Goal: Information Seeking & Learning: Learn about a topic

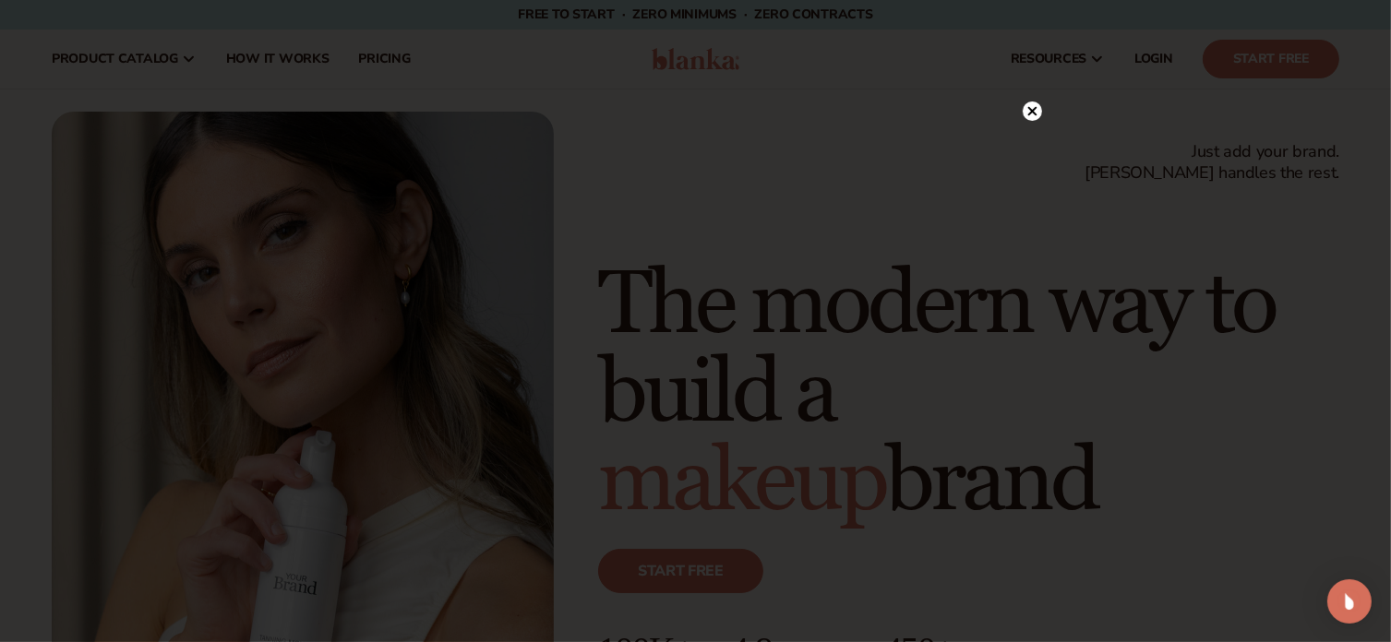
click at [1028, 110] on circle at bounding box center [1031, 111] width 19 height 19
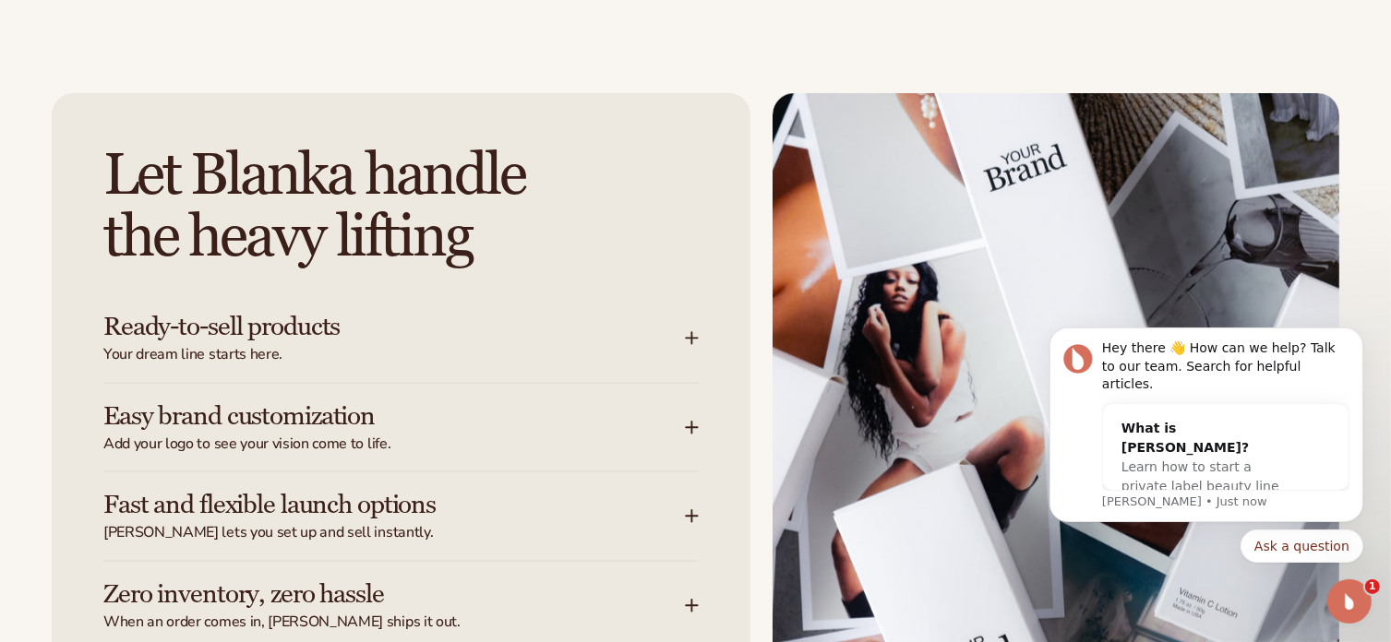
scroll to position [2307, 0]
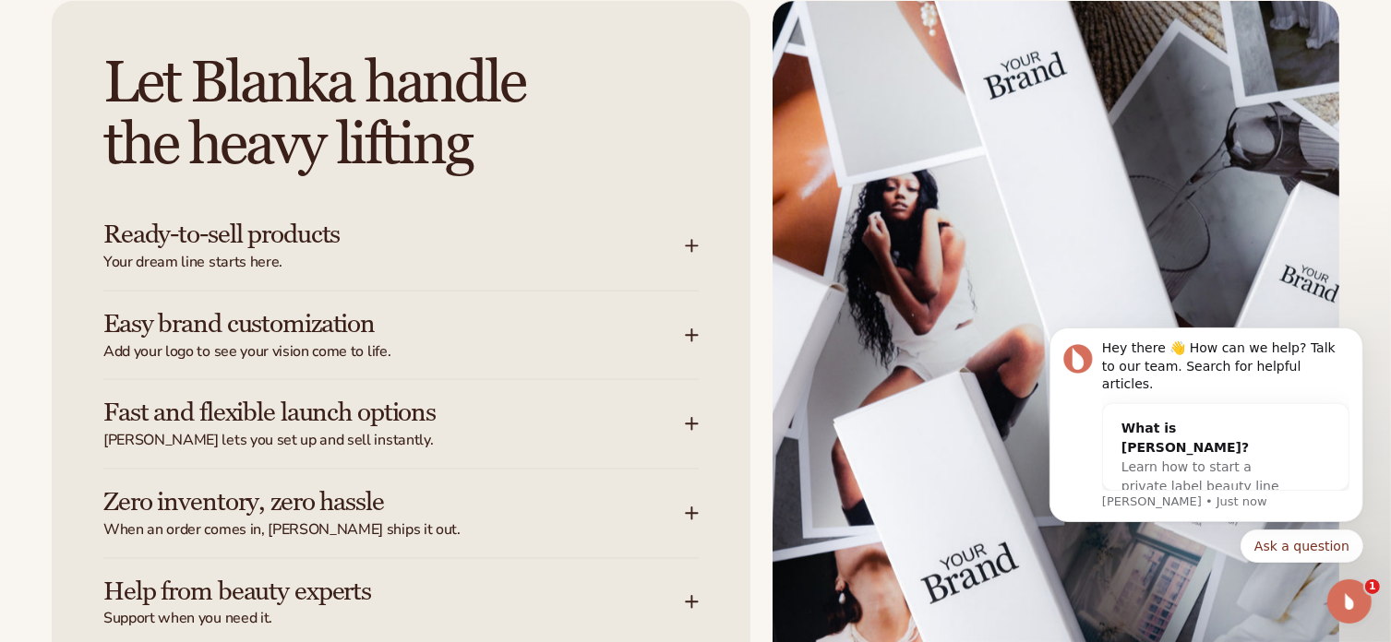
click at [691, 340] on icon at bounding box center [691, 335] width 0 height 12
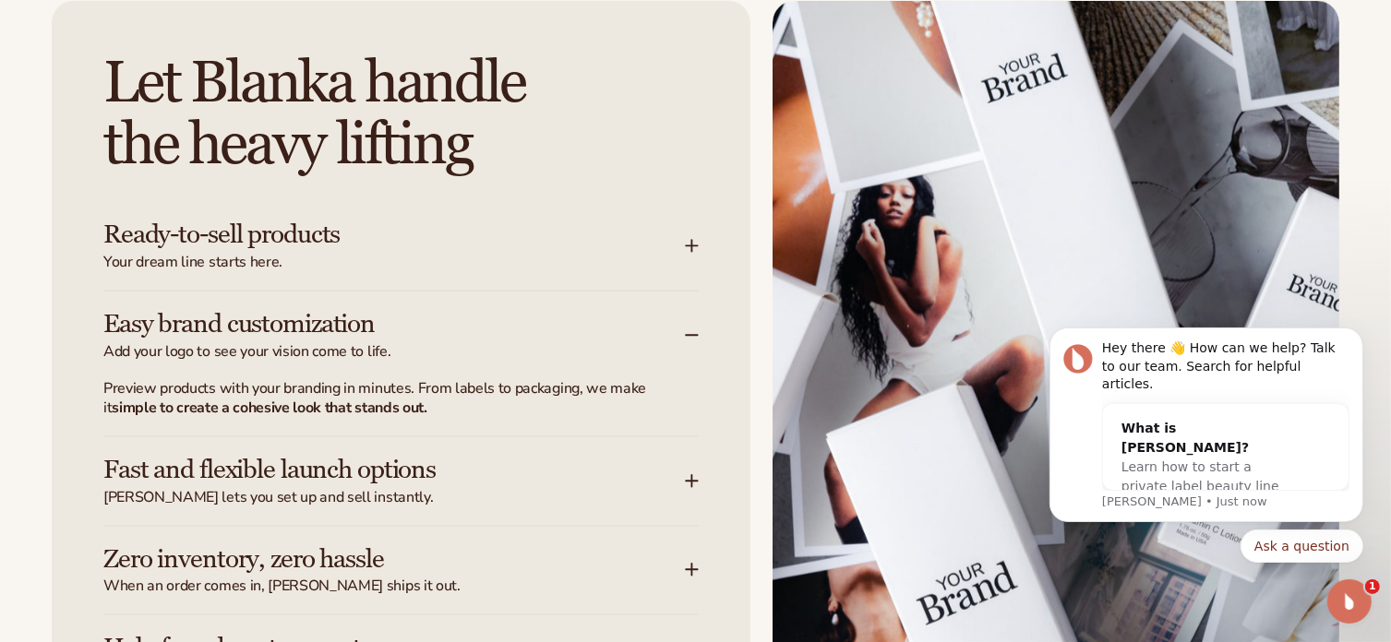
scroll to position [2399, 0]
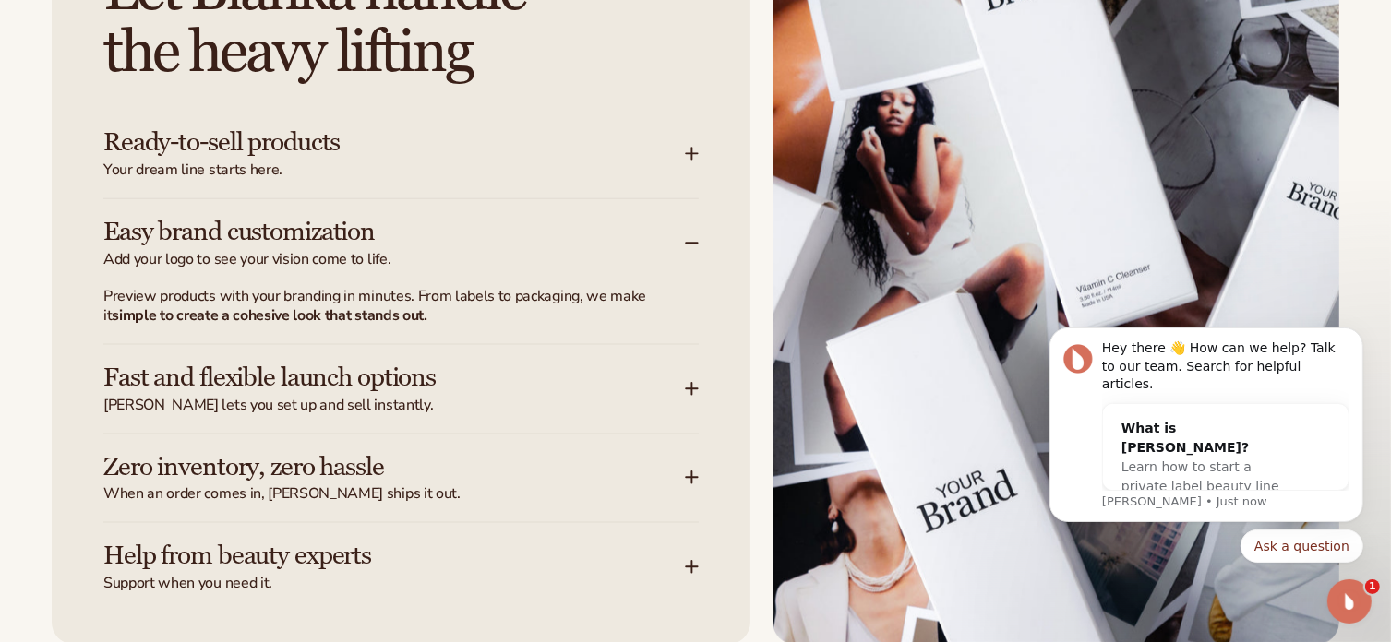
click at [674, 473] on div "Zero inventory, zero hassle When an order comes in, Blanka ships it out." at bounding box center [393, 479] width 581 height 52
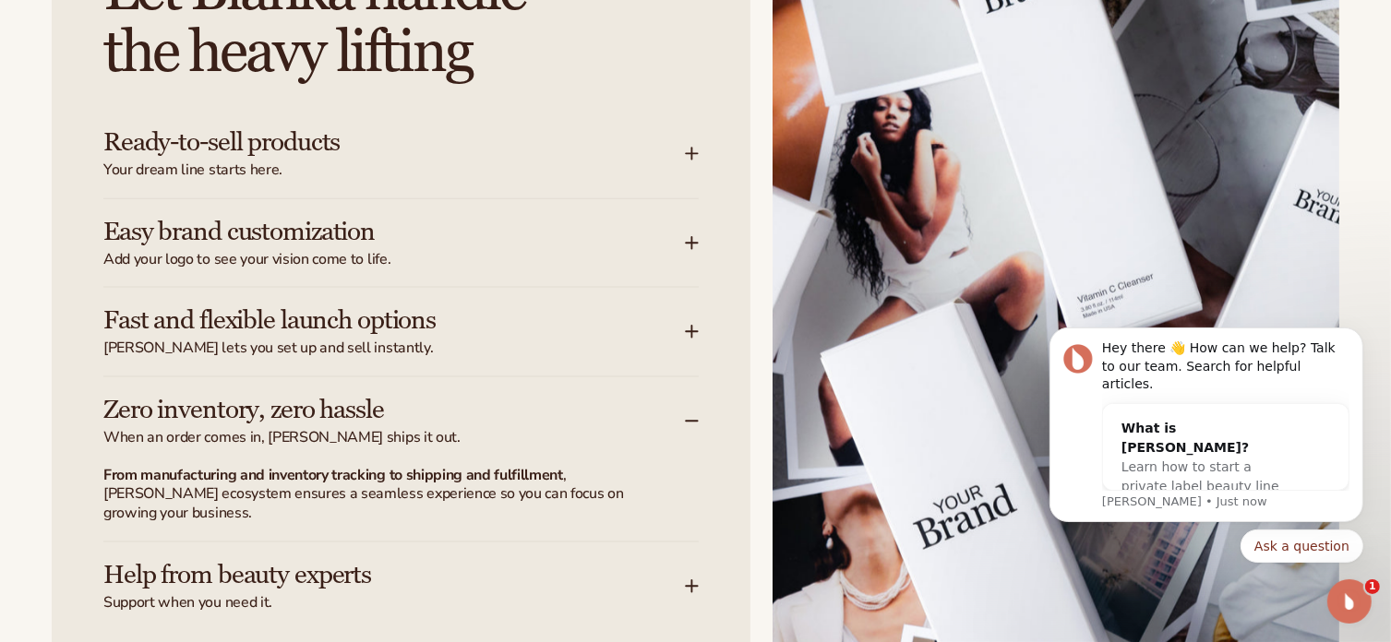
scroll to position [2584, 0]
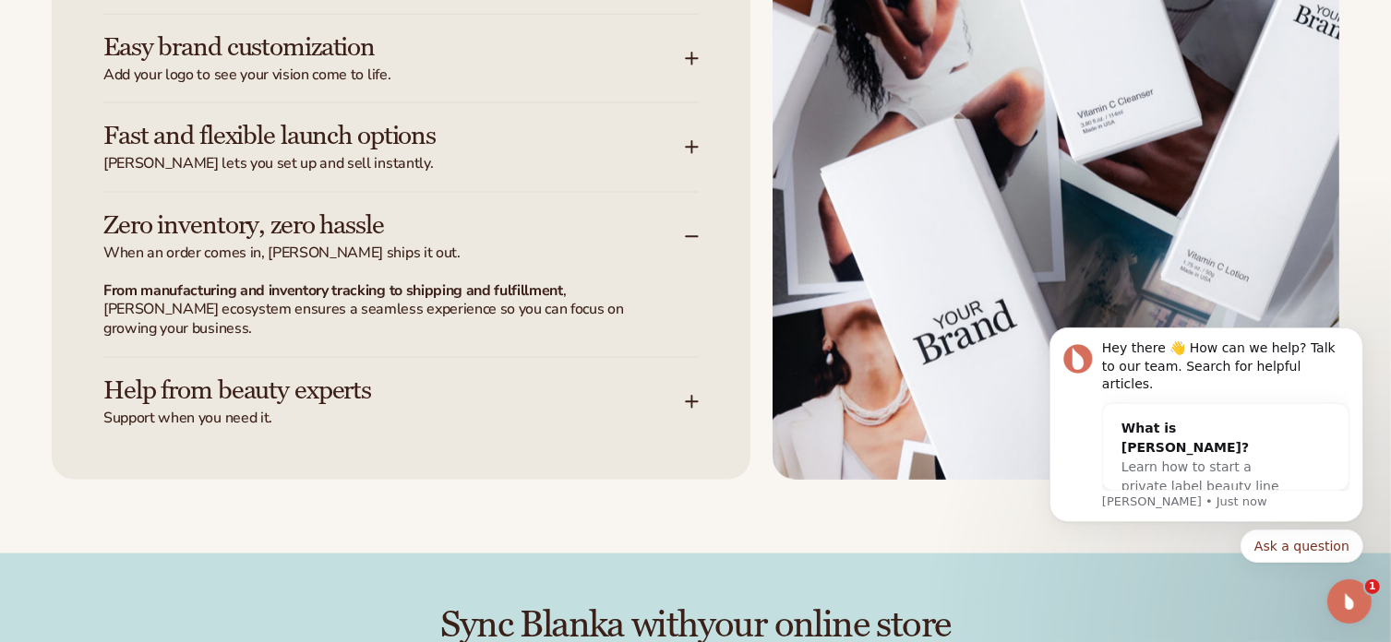
click at [694, 394] on div "Help from beauty experts Support when you need it." at bounding box center [400, 393] width 595 height 70
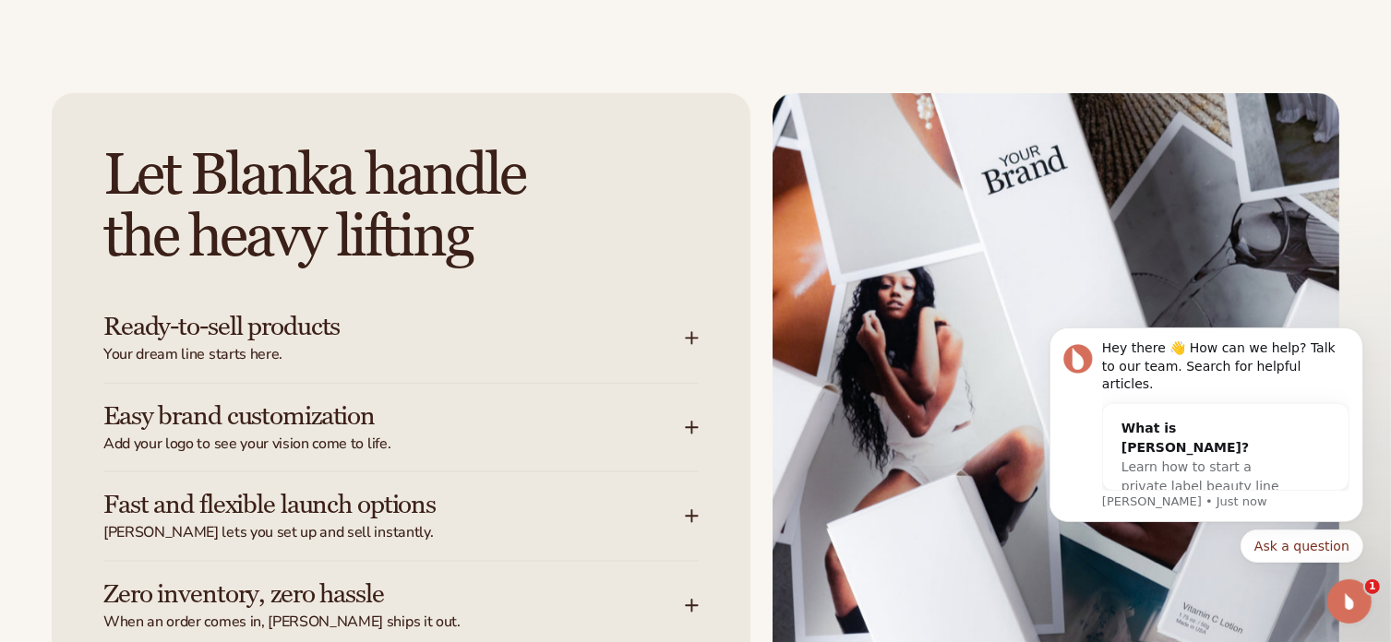
scroll to position [2768, 0]
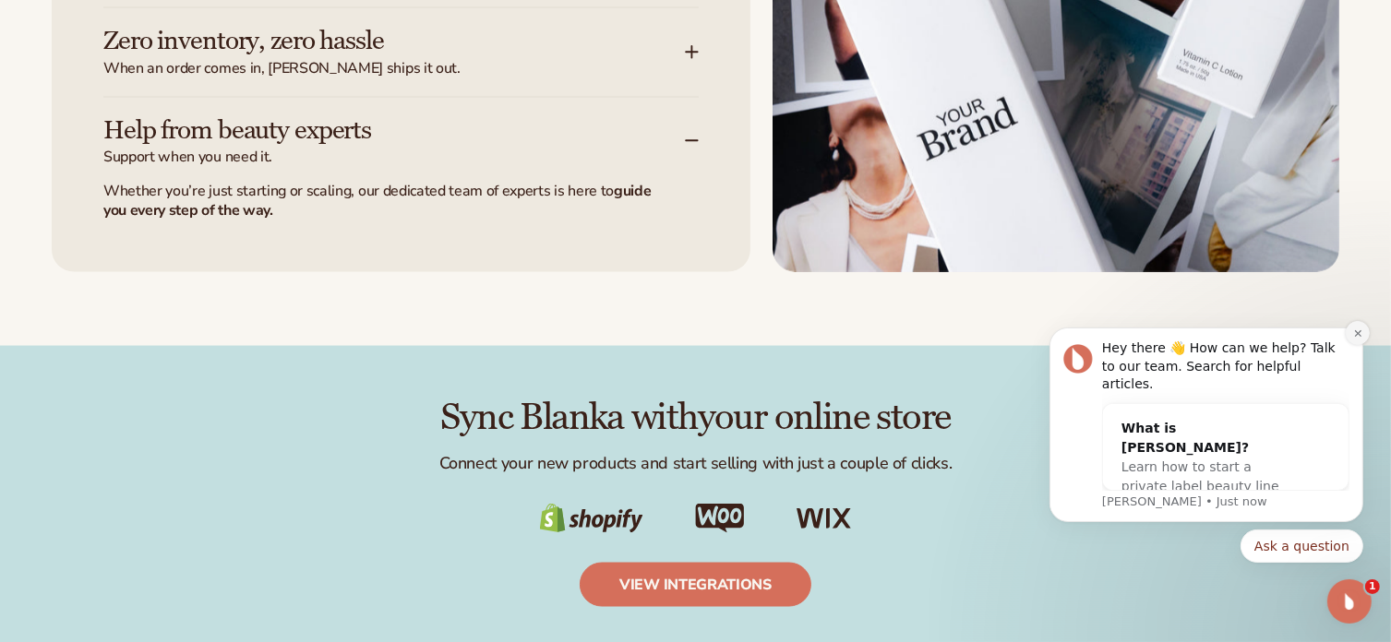
click at [1357, 338] on icon "Dismiss notification" at bounding box center [1357, 333] width 10 height 10
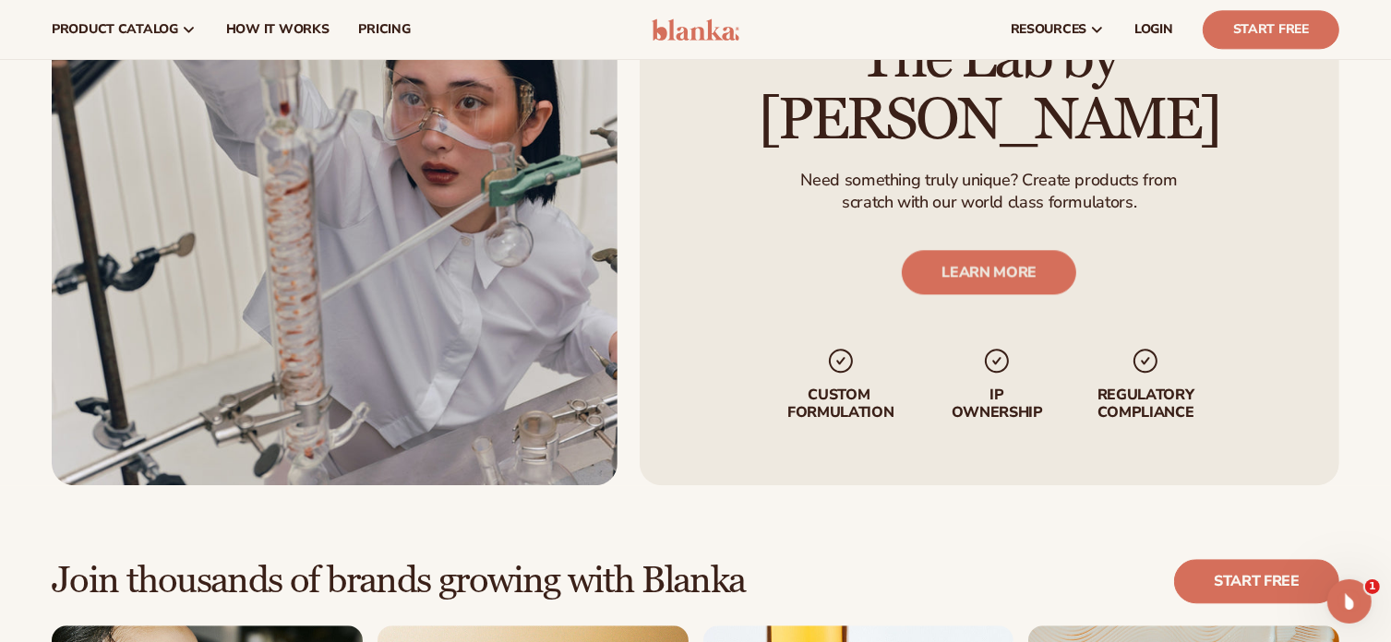
scroll to position [3968, 0]
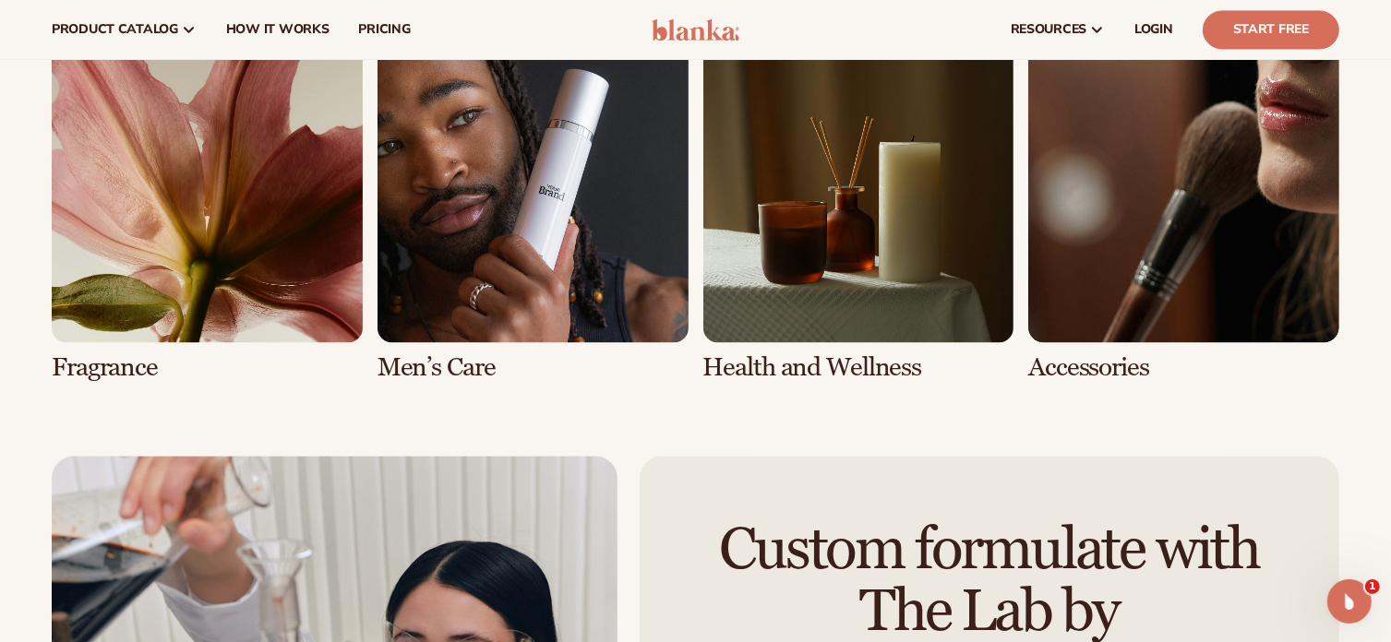
click at [1103, 187] on link "8 / 8" at bounding box center [1183, 206] width 311 height 351
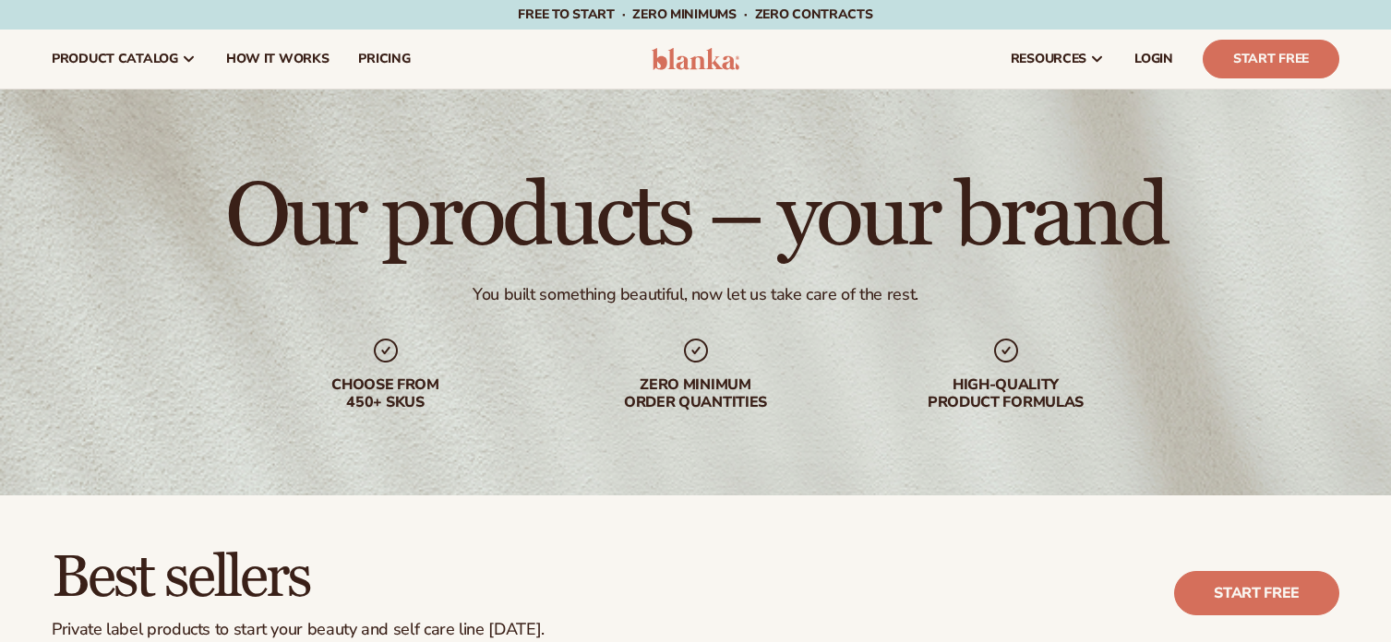
scroll to position [646, 0]
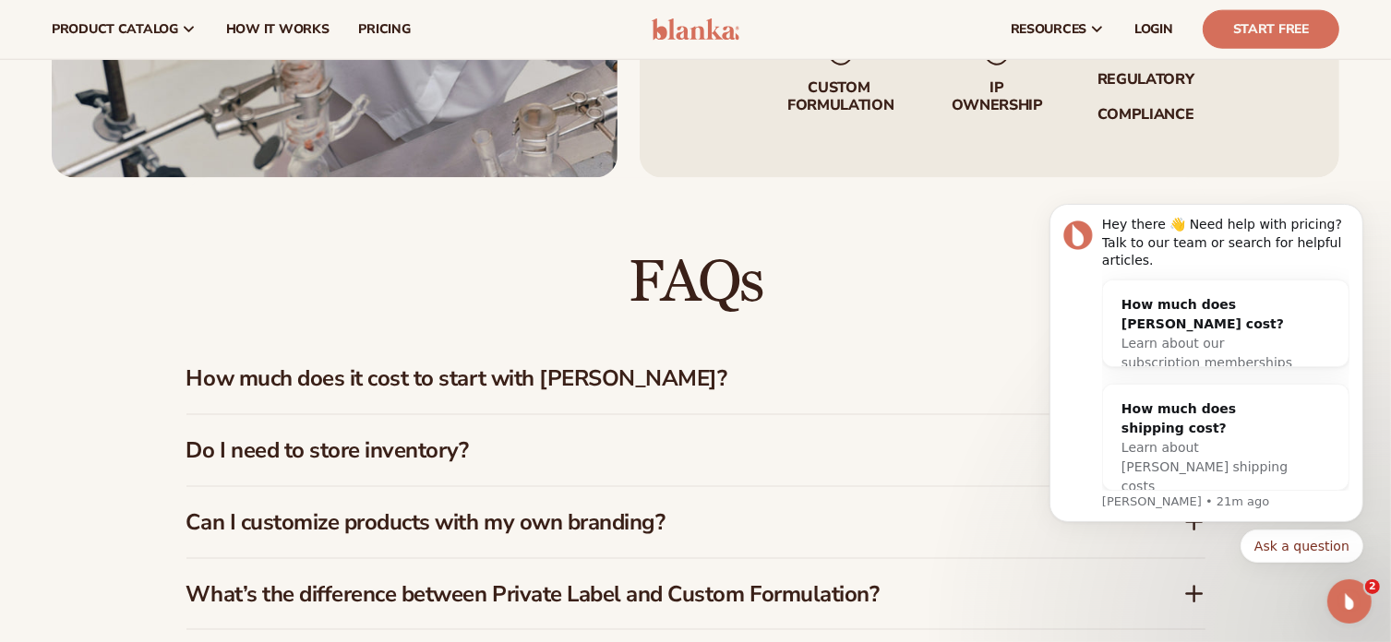
drag, startPoint x: 647, startPoint y: 32, endPoint x: 687, endPoint y: 32, distance: 39.7
click at [687, 32] on header "Cart product catalog The Lab by Blanka" at bounding box center [695, 29] width 1391 height 59
click at [484, 376] on h3 "How much does it cost to start with [PERSON_NAME]?" at bounding box center [656, 378] width 941 height 27
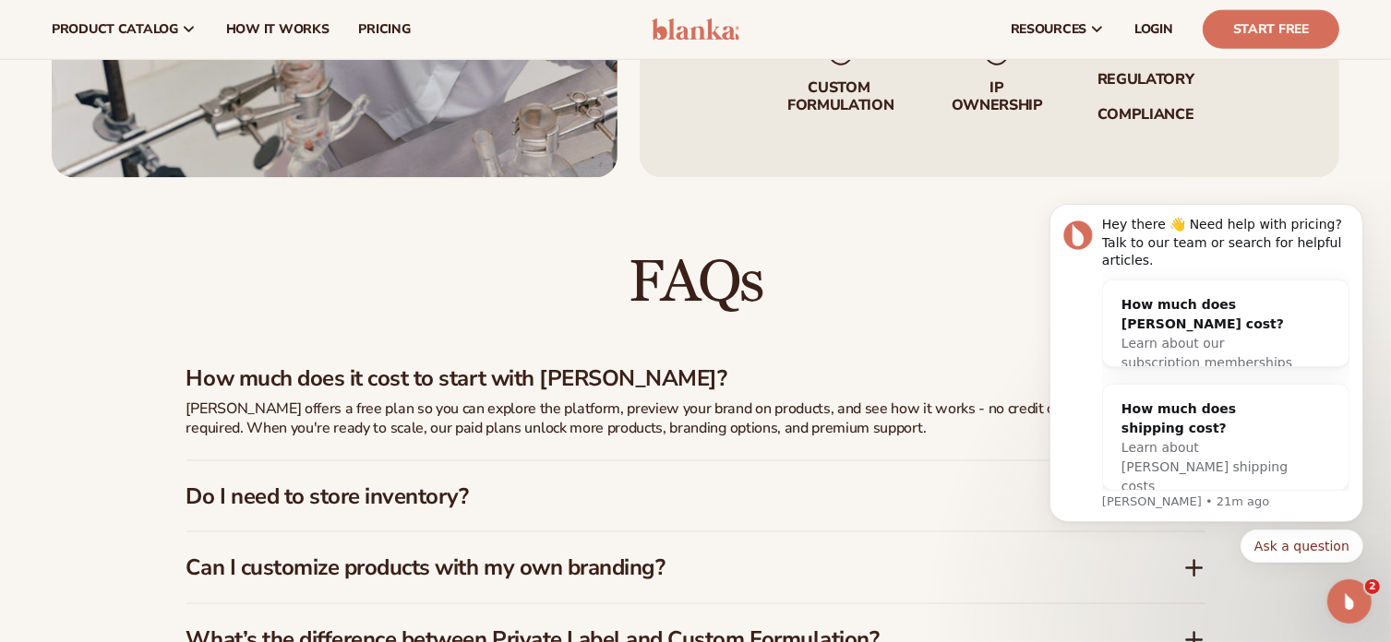
click at [203, 410] on p "[PERSON_NAME] offers a free plan so you can explore the platform, preview your …" at bounding box center [647, 419] width 923 height 39
type textarea "******"
click at [203, 410] on p "[PERSON_NAME] offers a free plan so you can explore the platform, preview your …" at bounding box center [647, 419] width 923 height 39
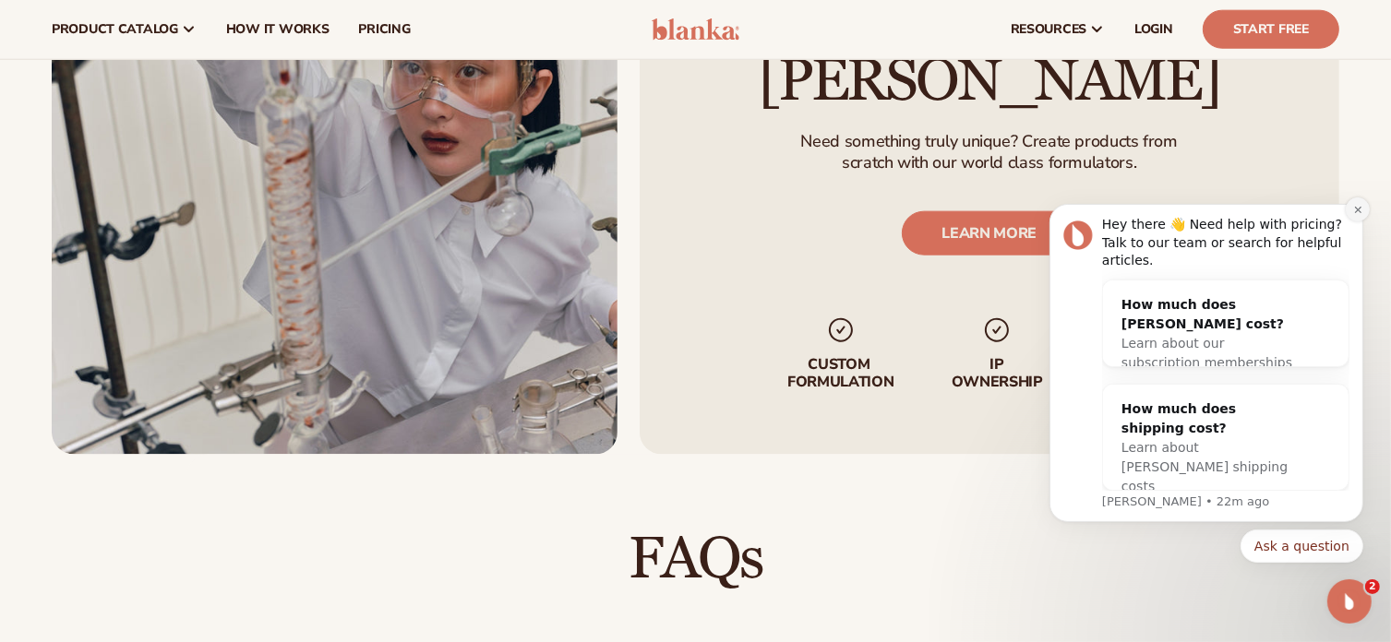
click at [1361, 214] on icon "Dismiss notification" at bounding box center [1357, 209] width 10 height 10
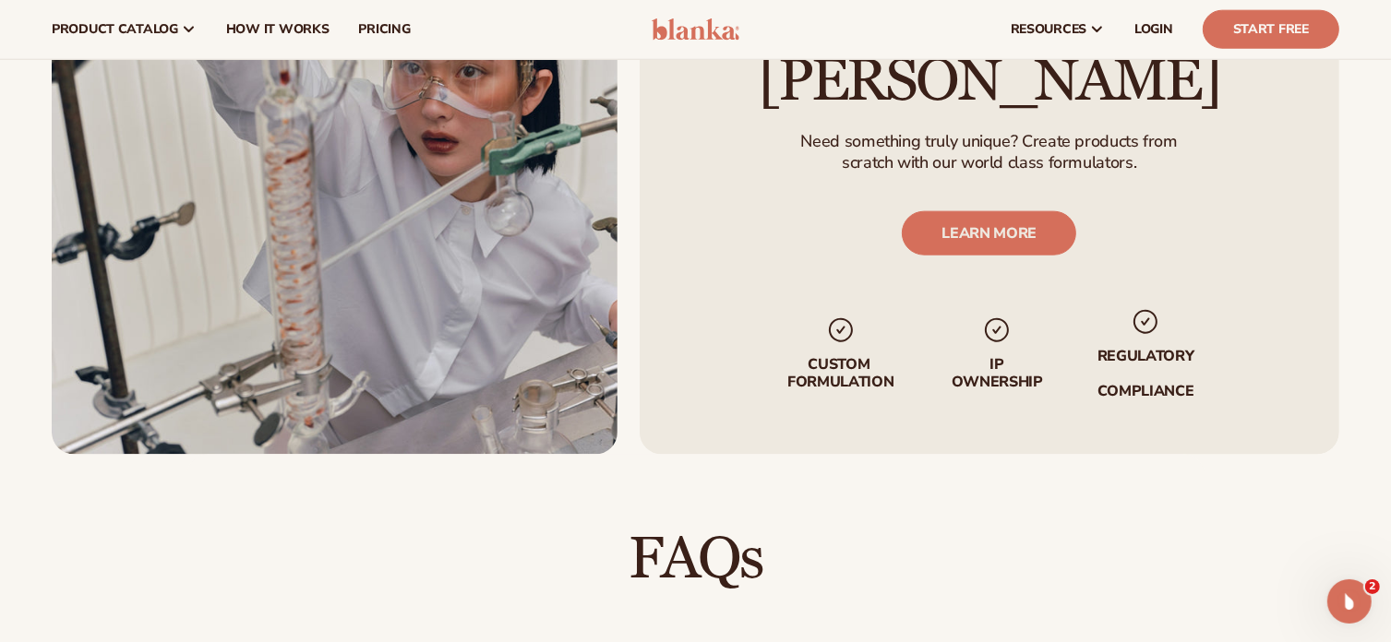
scroll to position [1643, 0]
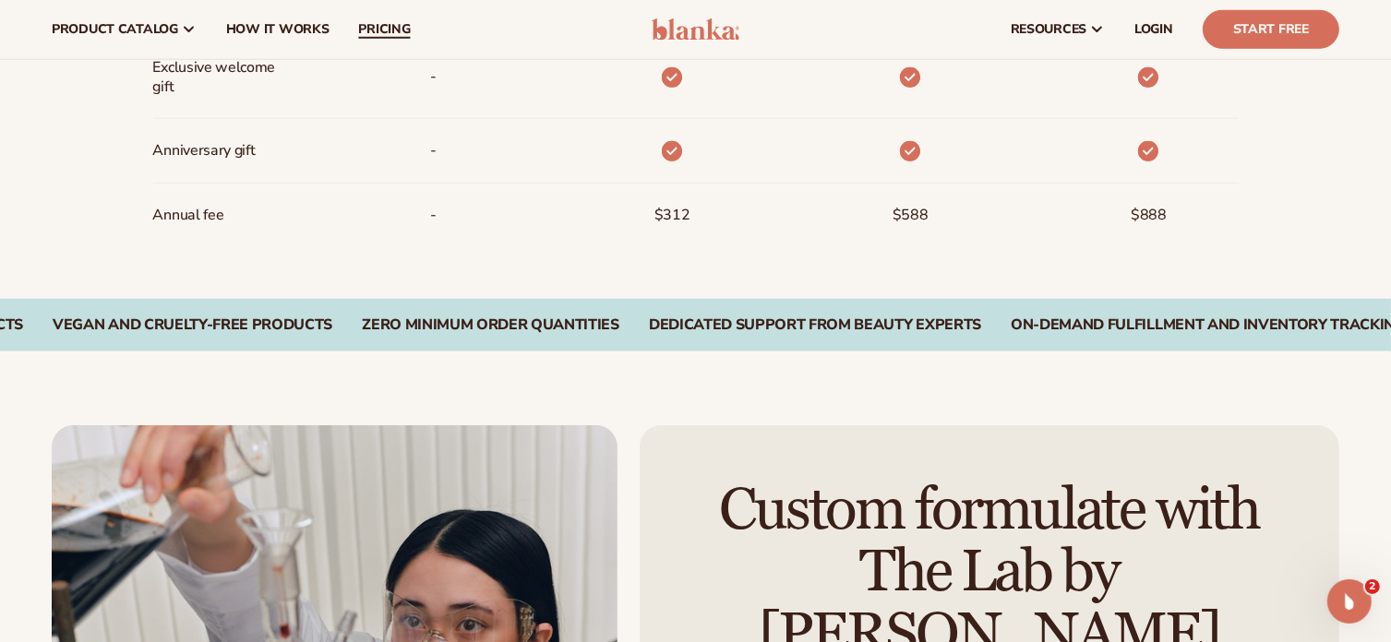
click at [367, 30] on span "pricing" at bounding box center [384, 29] width 52 height 15
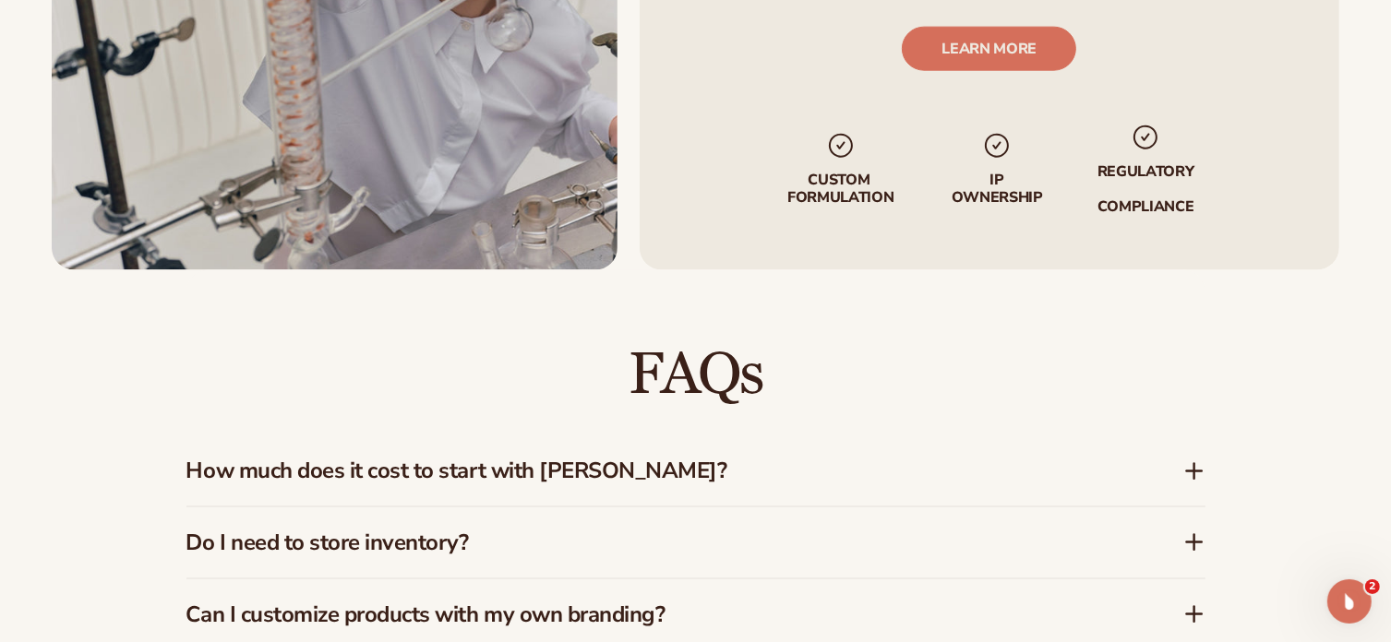
scroll to position [2658, 0]
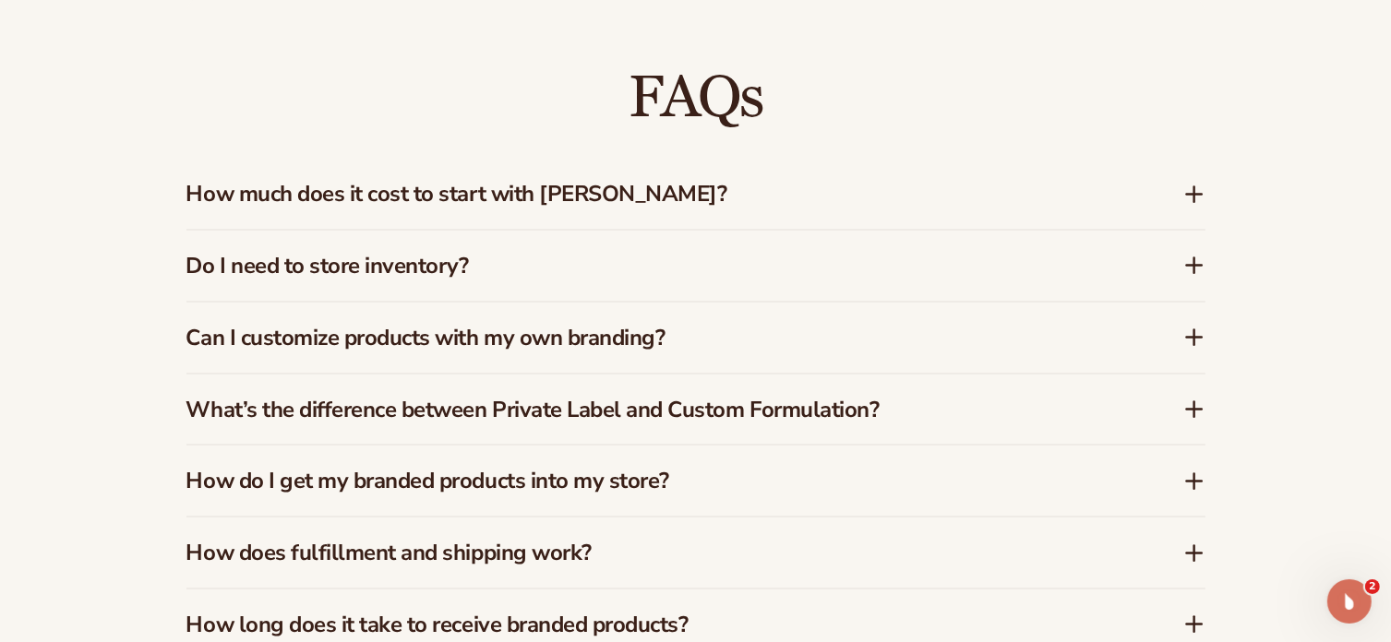
click at [340, 197] on h3 "How much does it cost to start with [PERSON_NAME]?" at bounding box center [656, 194] width 941 height 27
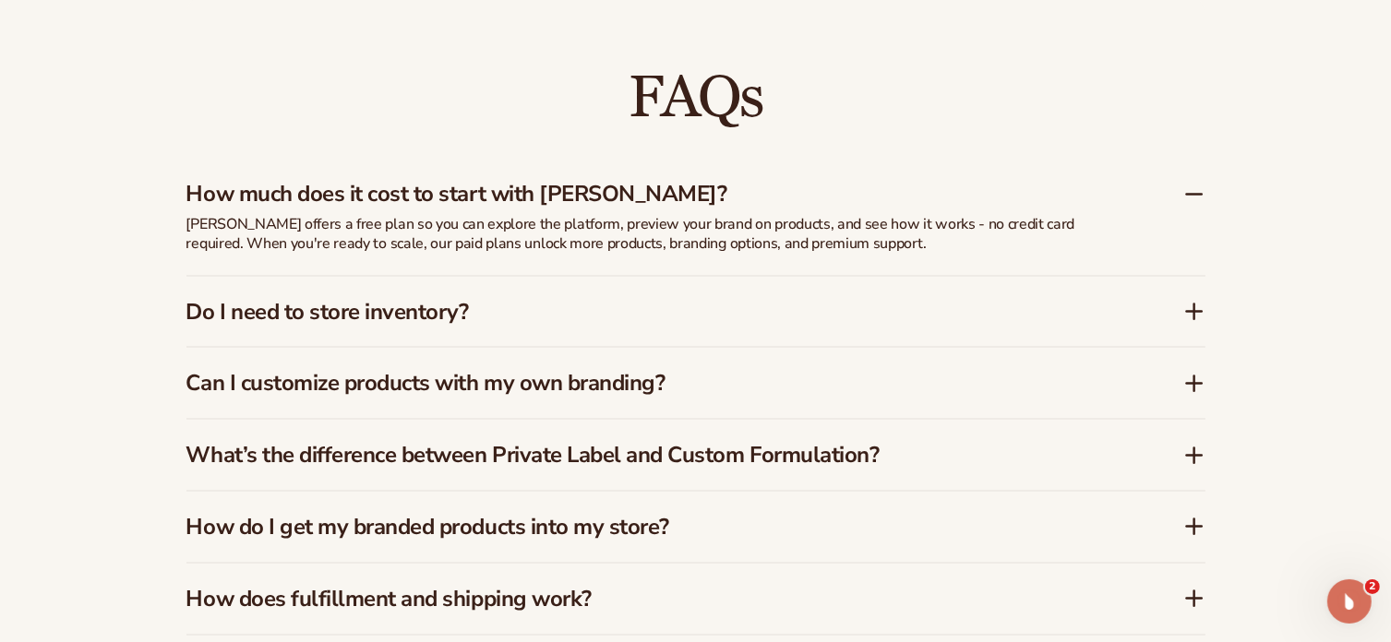
click at [320, 318] on h3 "Do I need to store inventory?" at bounding box center [656, 312] width 941 height 27
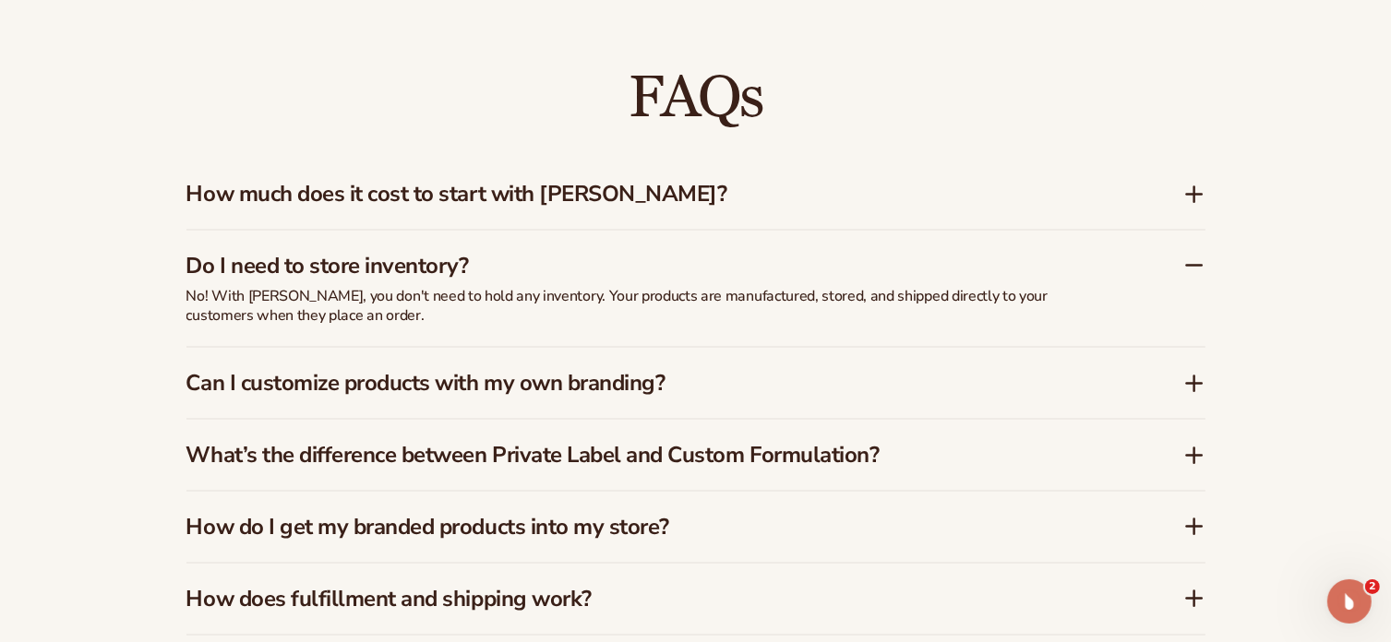
click at [395, 390] on h3 "Can I customize products with my own branding?" at bounding box center [656, 383] width 941 height 27
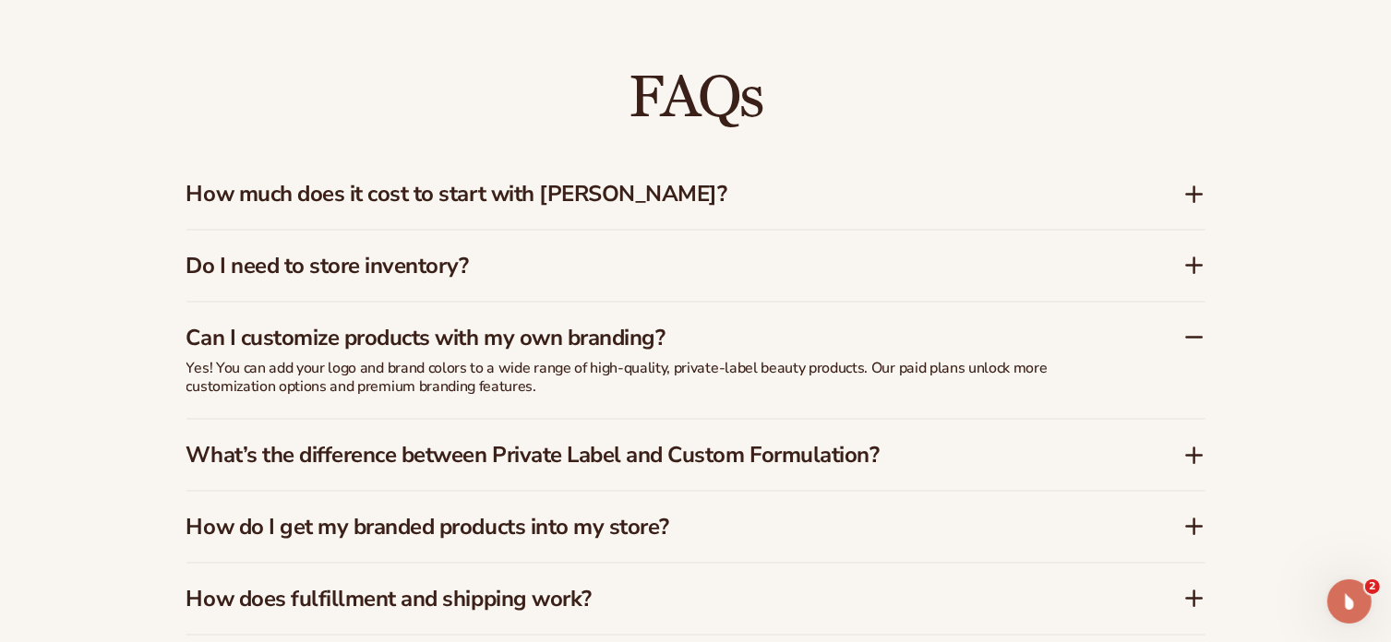
click at [950, 377] on p "Yes! You can add your logo and brand colors to a wide range of high-quality, pr…" at bounding box center [647, 378] width 923 height 39
click at [866, 379] on p "Yes! You can add your logo and brand colors to a wide range of high-quality, pr…" at bounding box center [647, 378] width 923 height 39
click at [346, 458] on h3 "What’s the difference between Private Label and Custom Formulation?" at bounding box center [656, 455] width 941 height 27
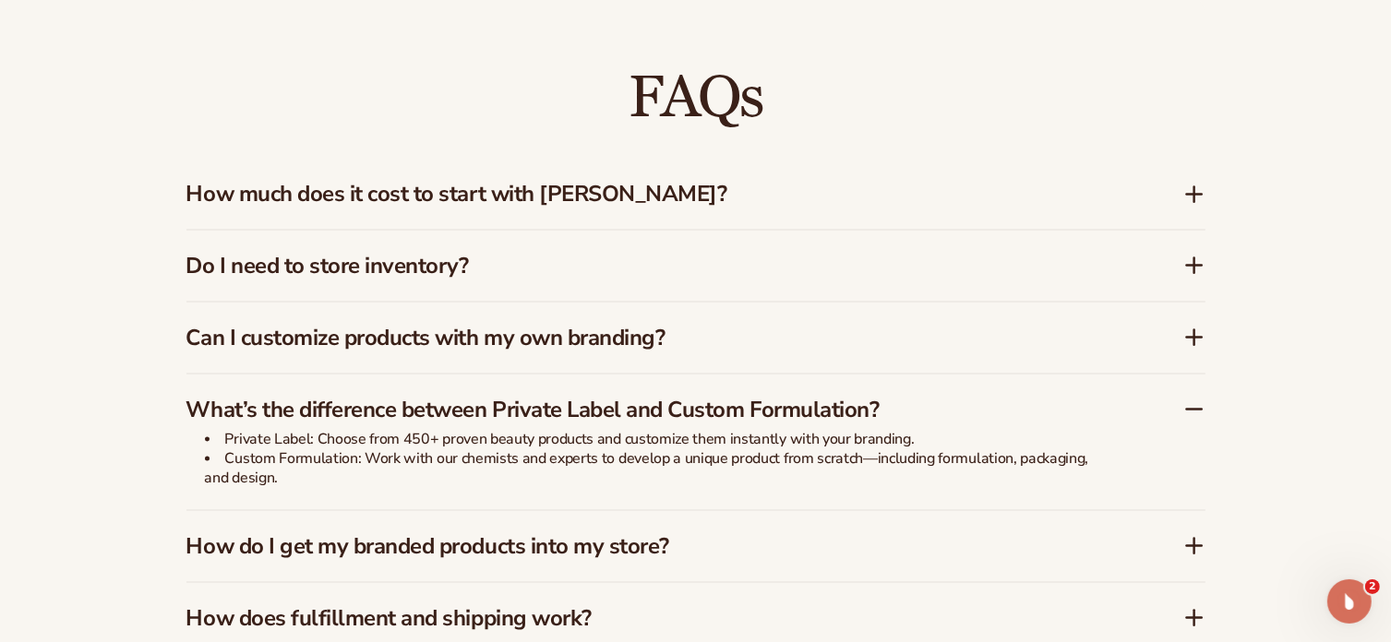
scroll to position [2750, 0]
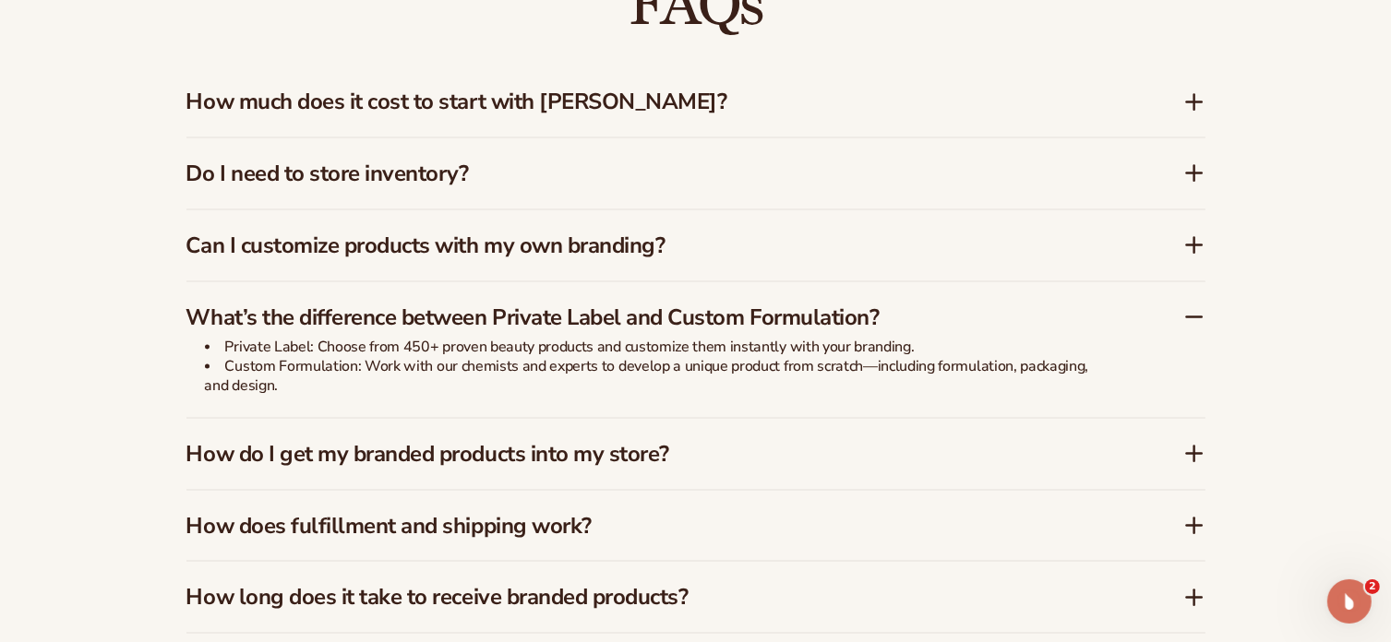
click at [303, 453] on h3 "How do I get my branded products into my store?" at bounding box center [656, 454] width 941 height 27
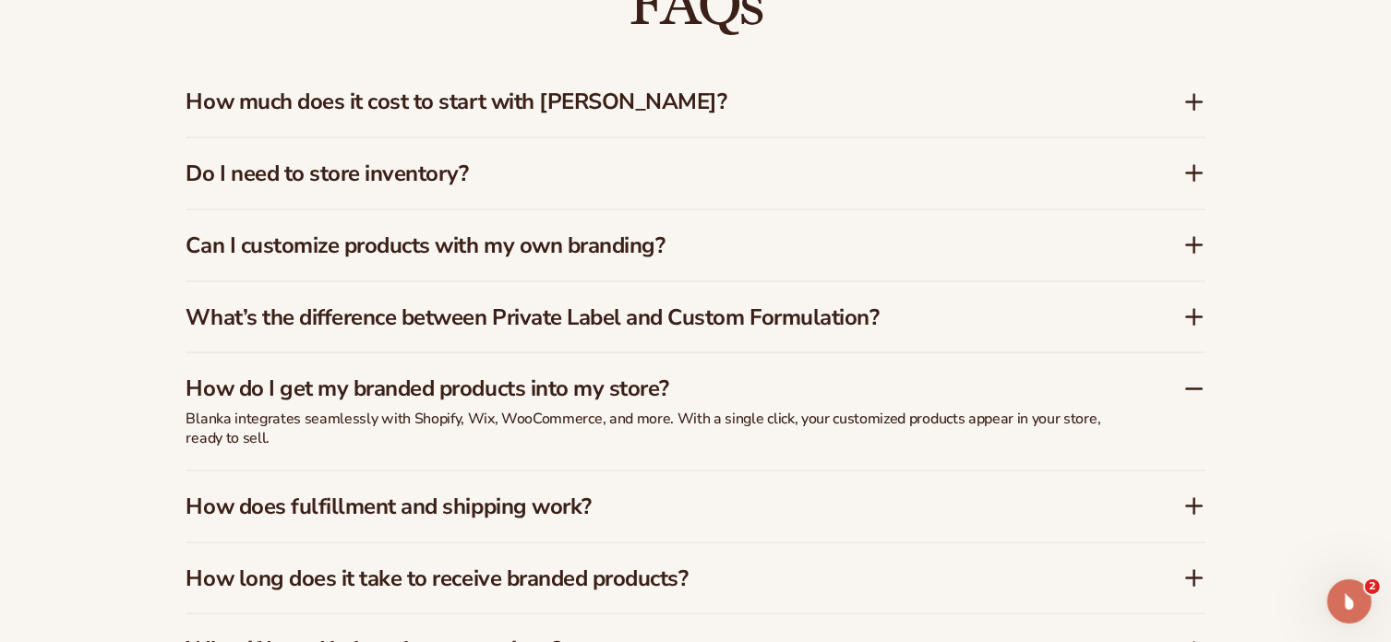
click at [461, 512] on h3 "How does fulfillment and shipping work?" at bounding box center [656, 507] width 941 height 27
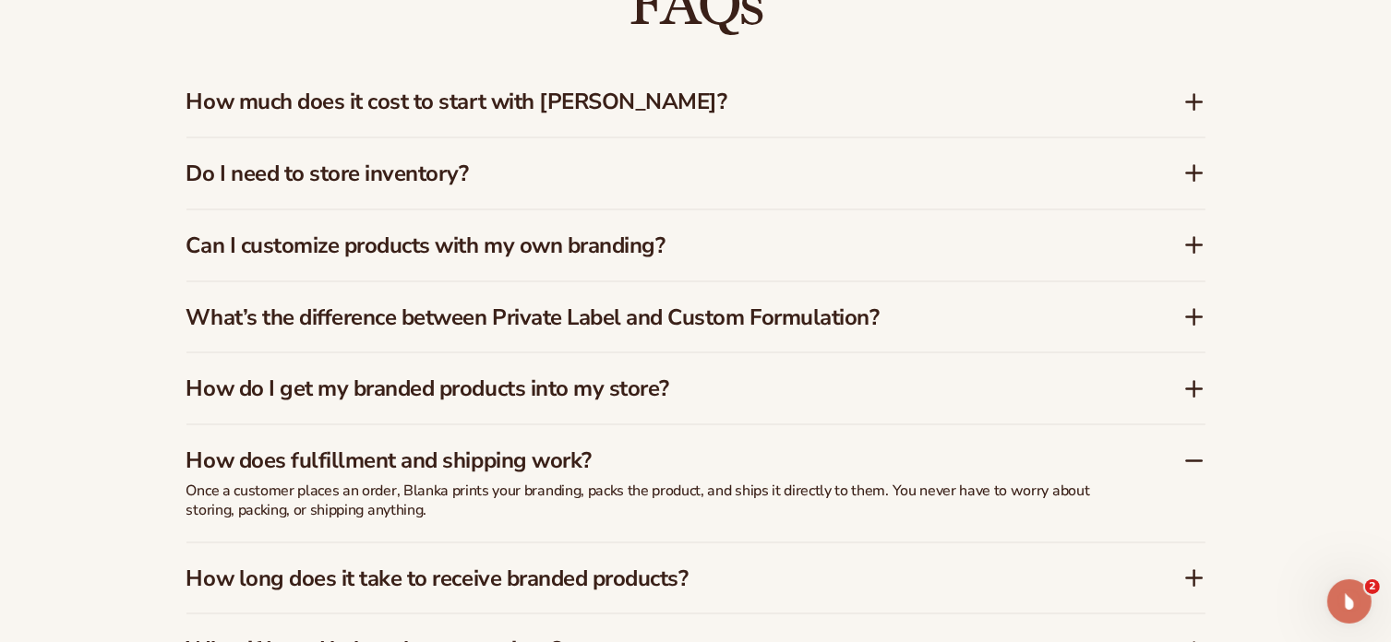
scroll to position [2842, 0]
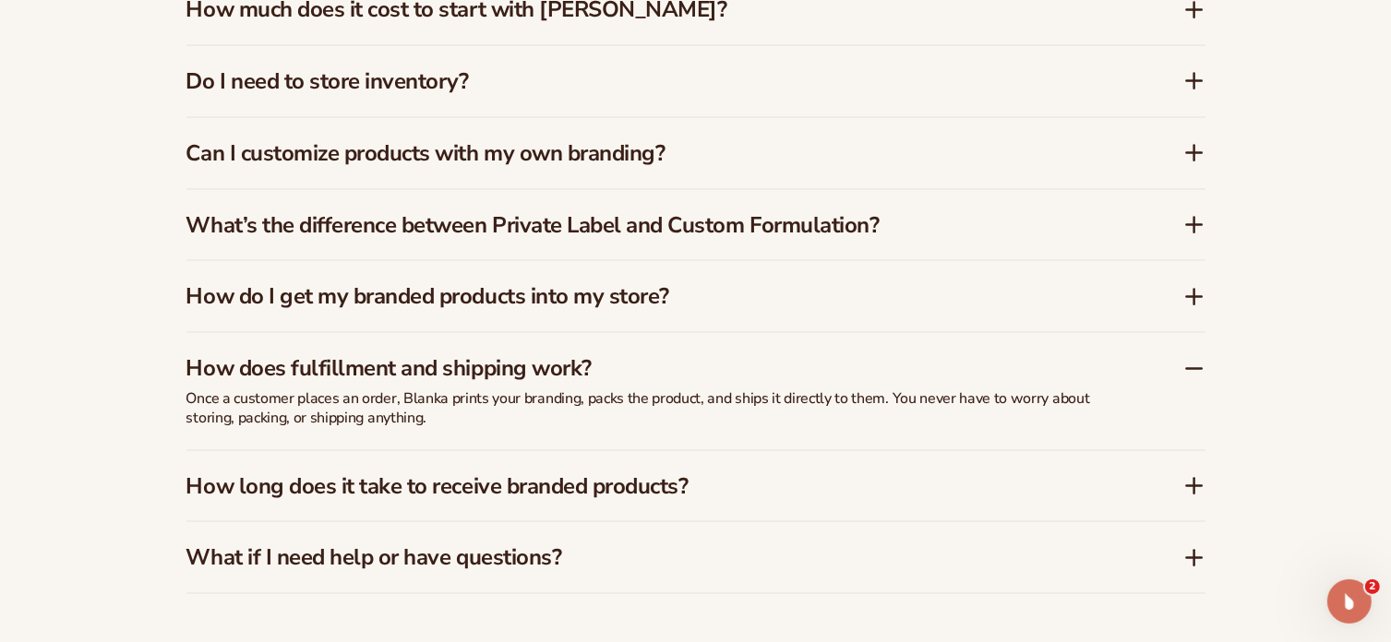
click at [325, 491] on h3 "How long does it take to receive branded products?" at bounding box center [656, 486] width 941 height 27
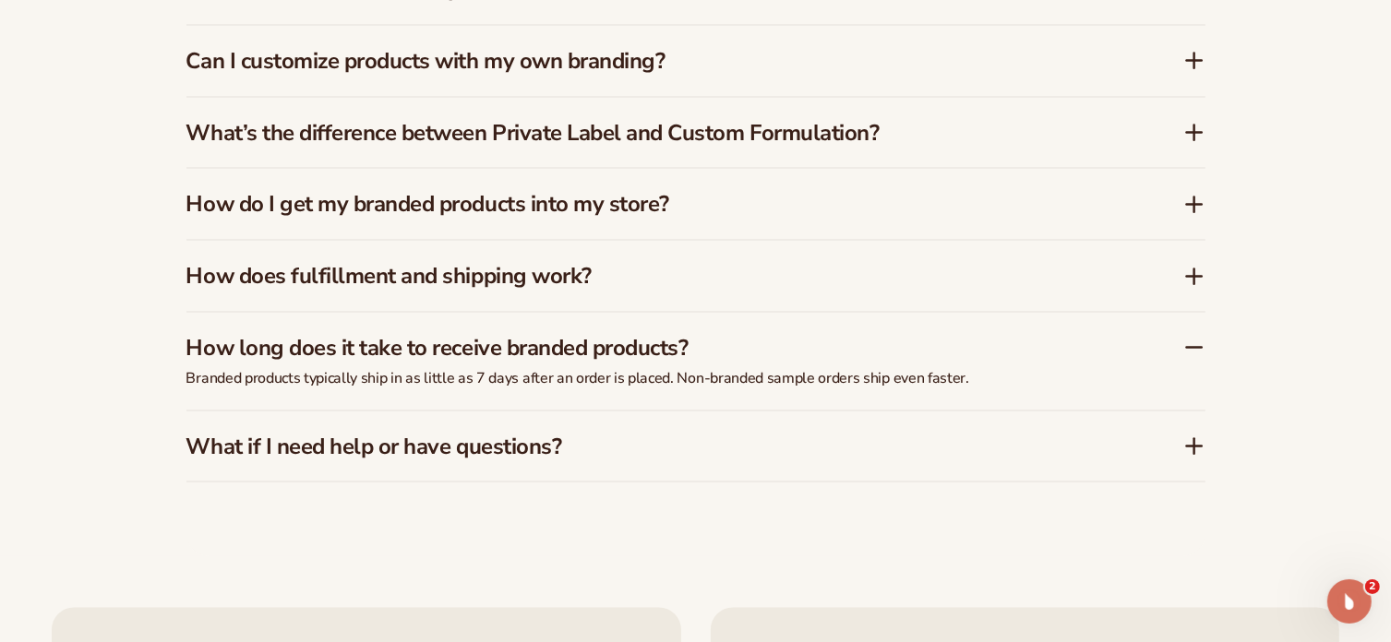
scroll to position [3027, 0]
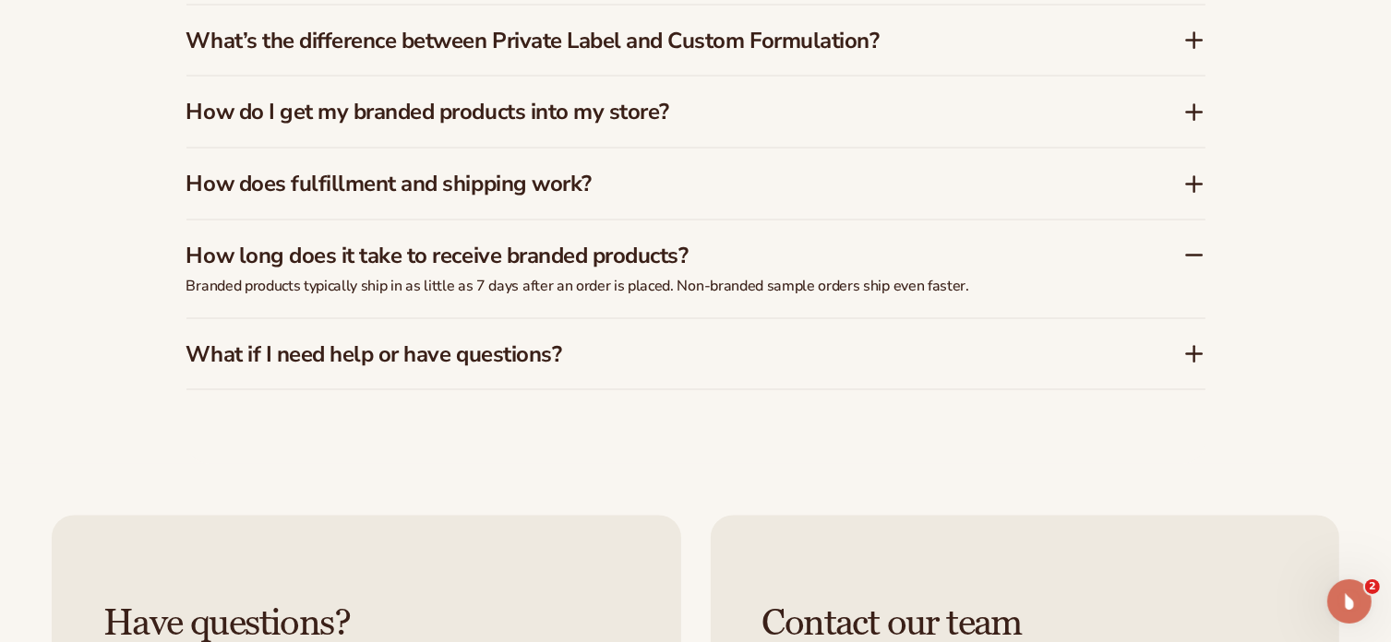
click at [434, 183] on h3 "How does fulfillment and shipping work?" at bounding box center [656, 184] width 941 height 27
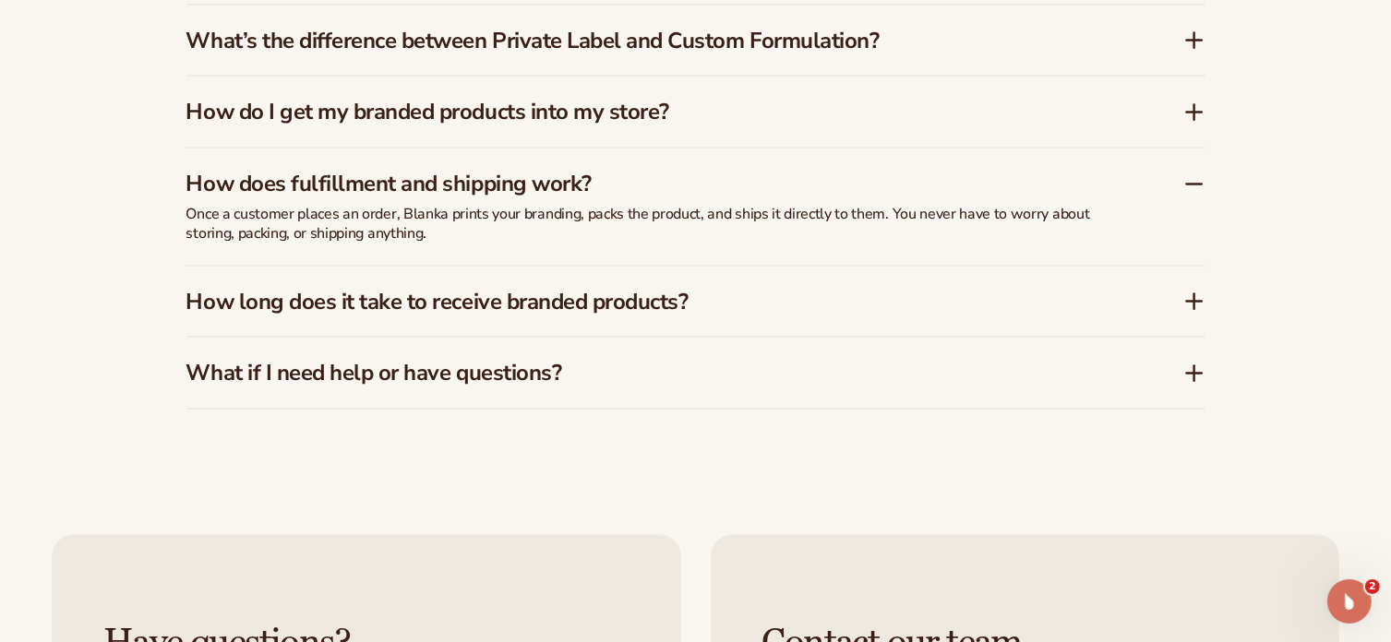
scroll to position [3119, 0]
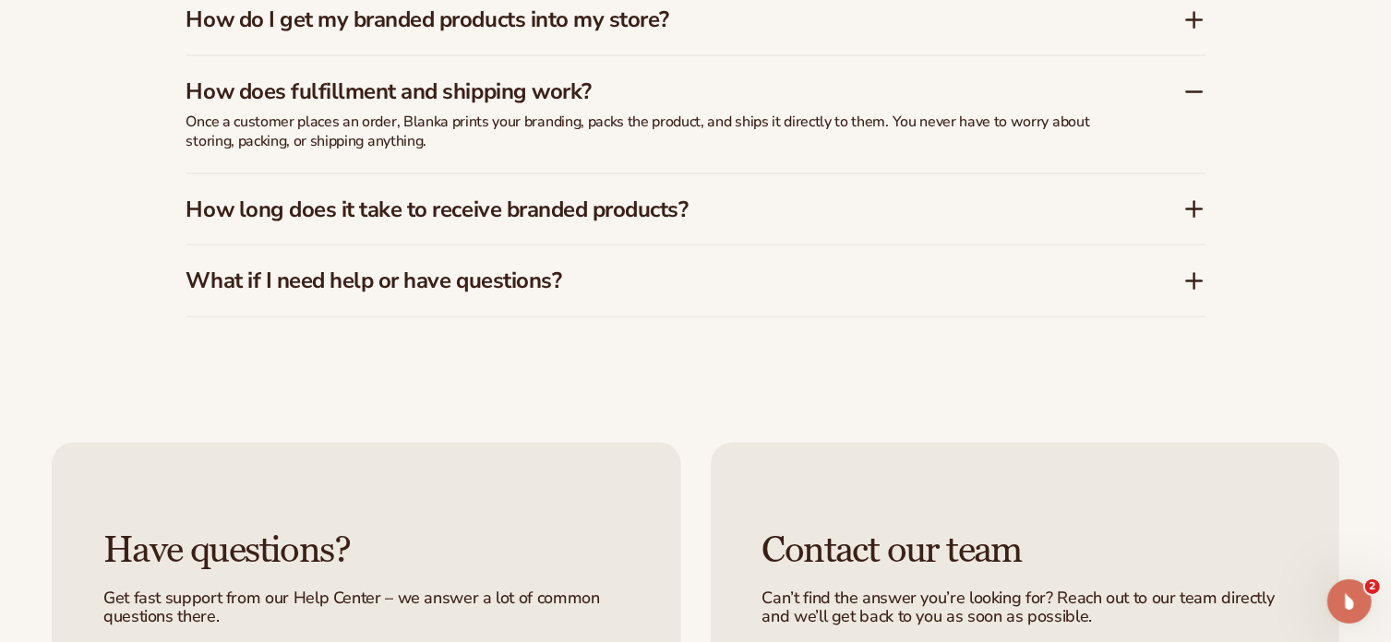
click at [374, 283] on h3 "What if I need help or have questions?" at bounding box center [656, 281] width 941 height 27
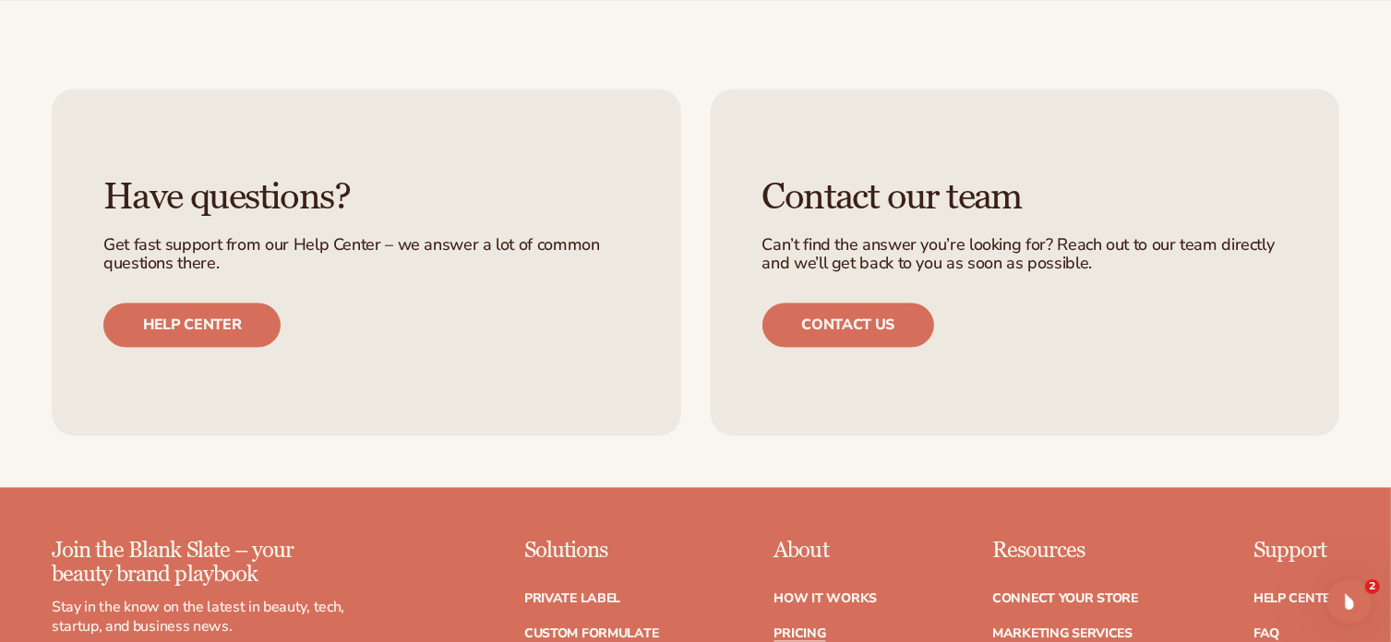
scroll to position [3580, 0]
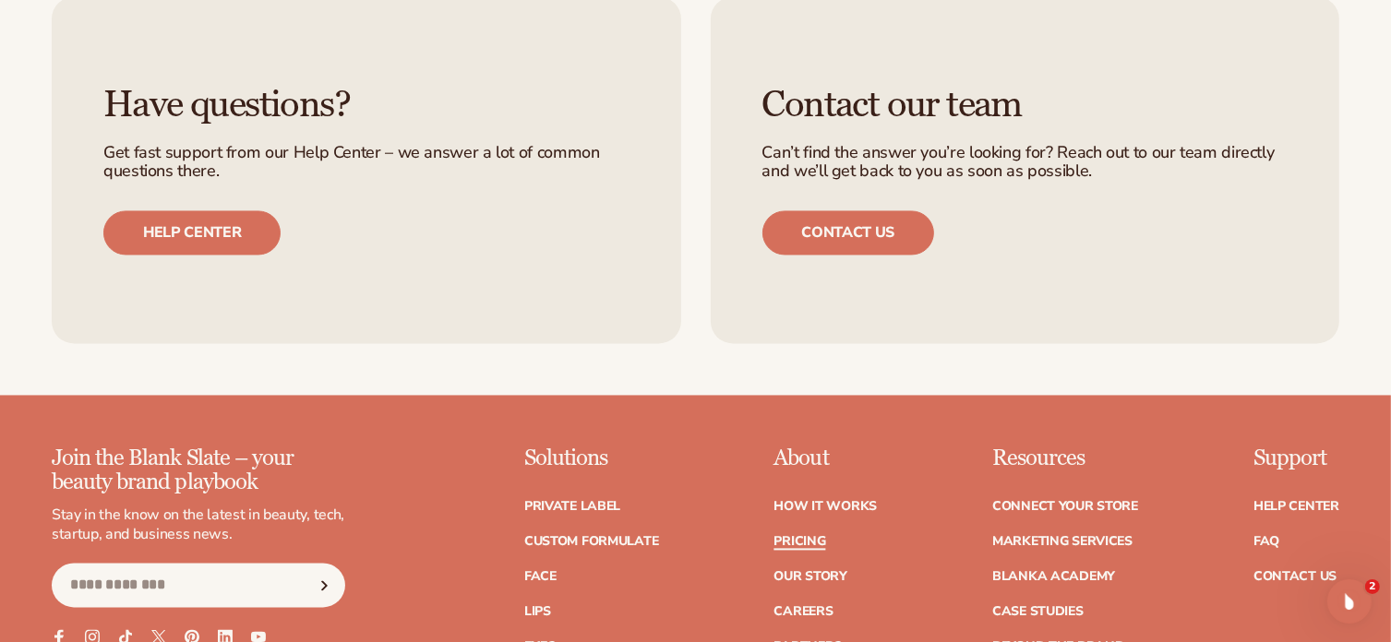
click at [807, 535] on link "Pricing" at bounding box center [799, 541] width 52 height 13
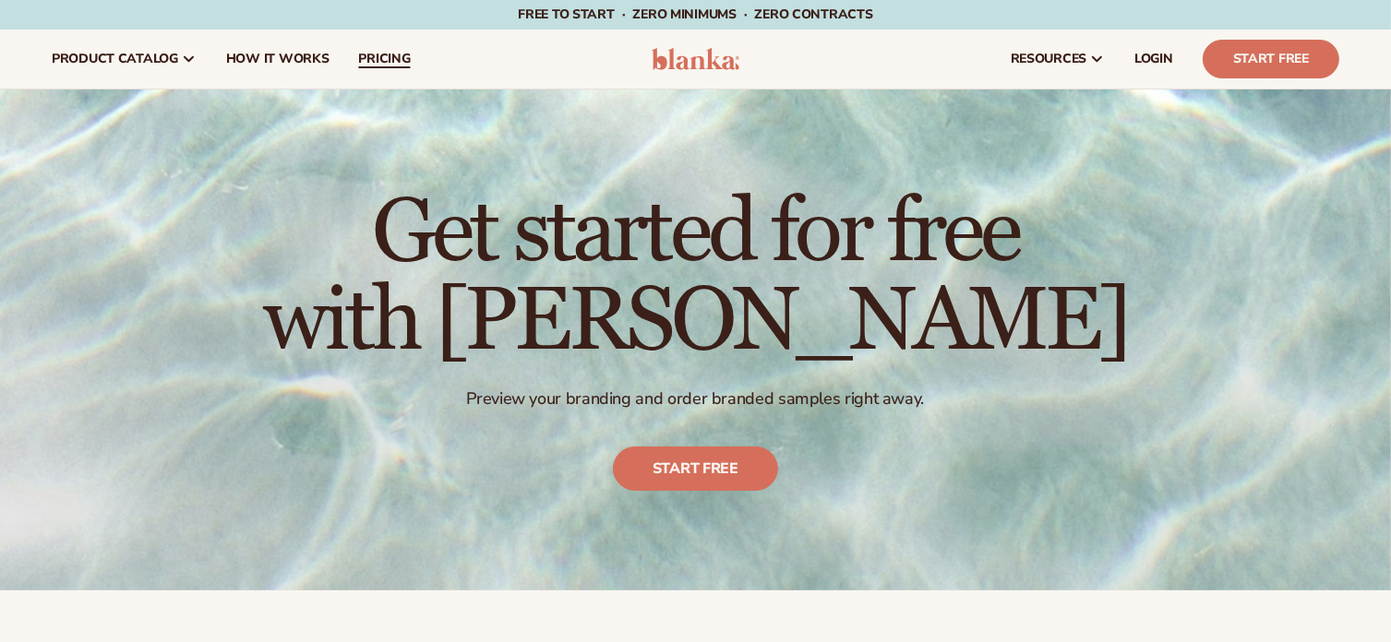
click at [377, 54] on span "pricing" at bounding box center [384, 59] width 52 height 15
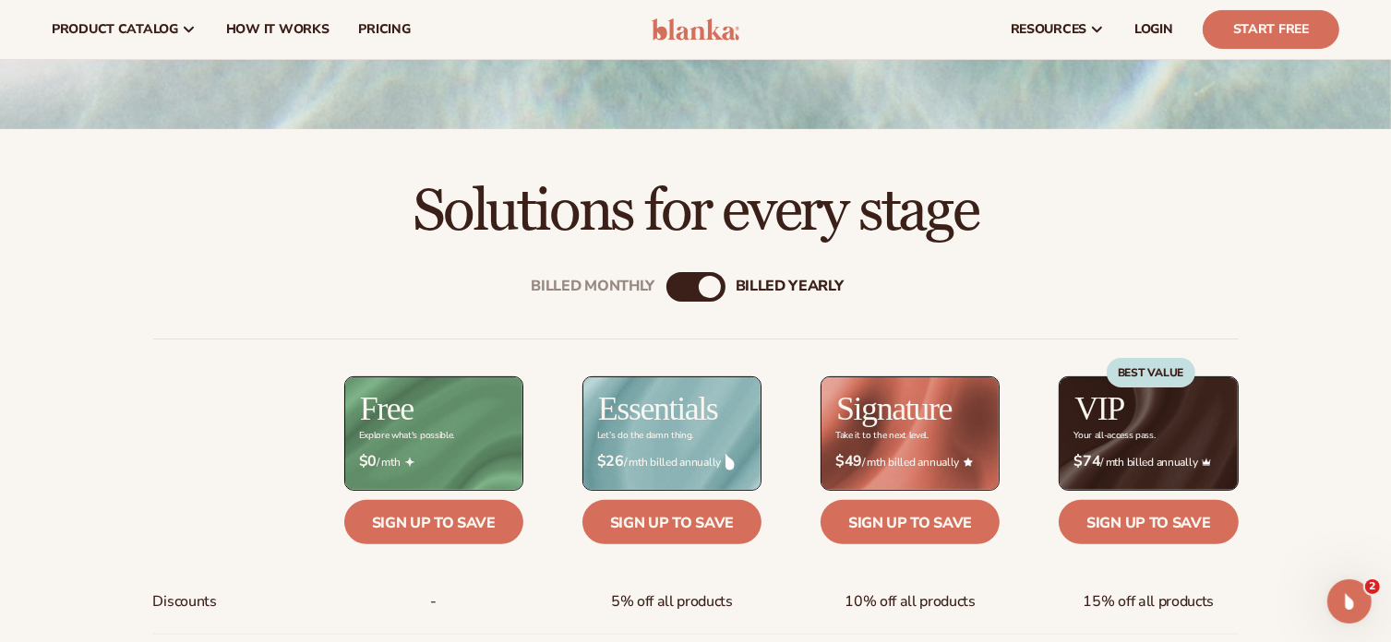
scroll to position [92, 0]
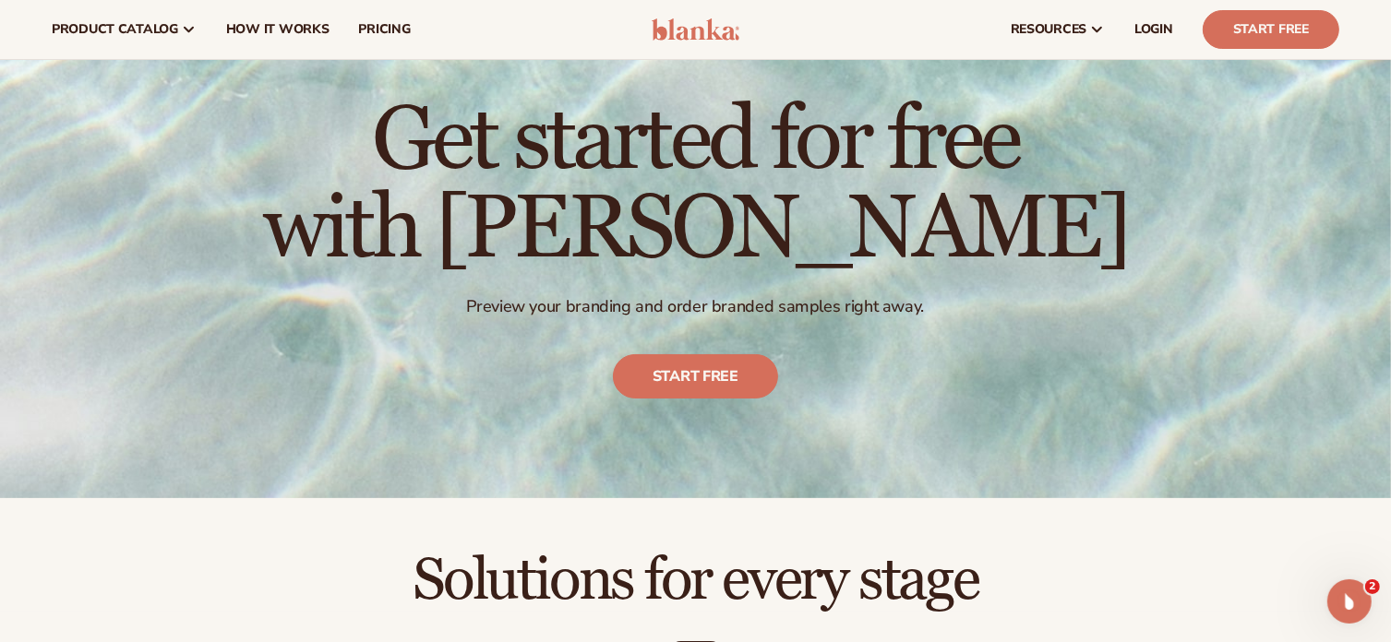
drag, startPoint x: 1041, startPoint y: 148, endPoint x: 1031, endPoint y: 145, distance: 10.5
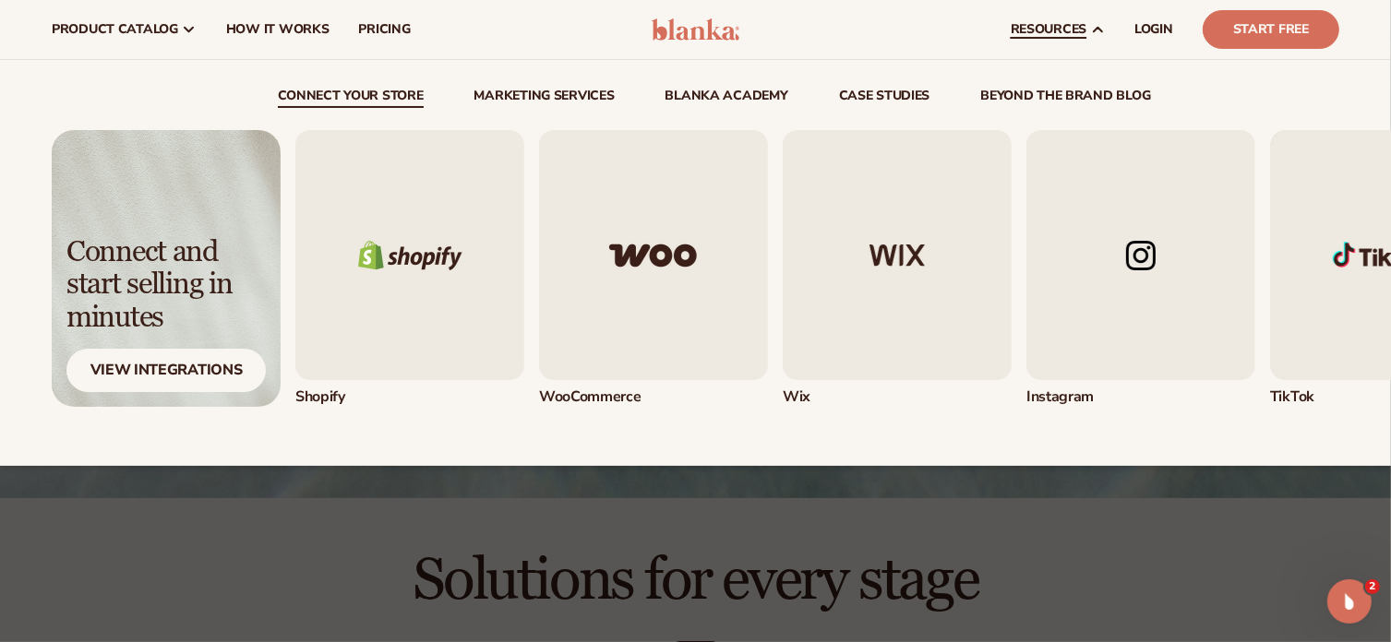
drag, startPoint x: 1031, startPoint y: 145, endPoint x: 1096, endPoint y: 36, distance: 127.1
click at [1096, 36] on icon at bounding box center [1097, 29] width 15 height 15
click at [1096, 25] on icon at bounding box center [1097, 29] width 15 height 15
click at [1074, 97] on link "beyond the brand blog" at bounding box center [1065, 99] width 170 height 18
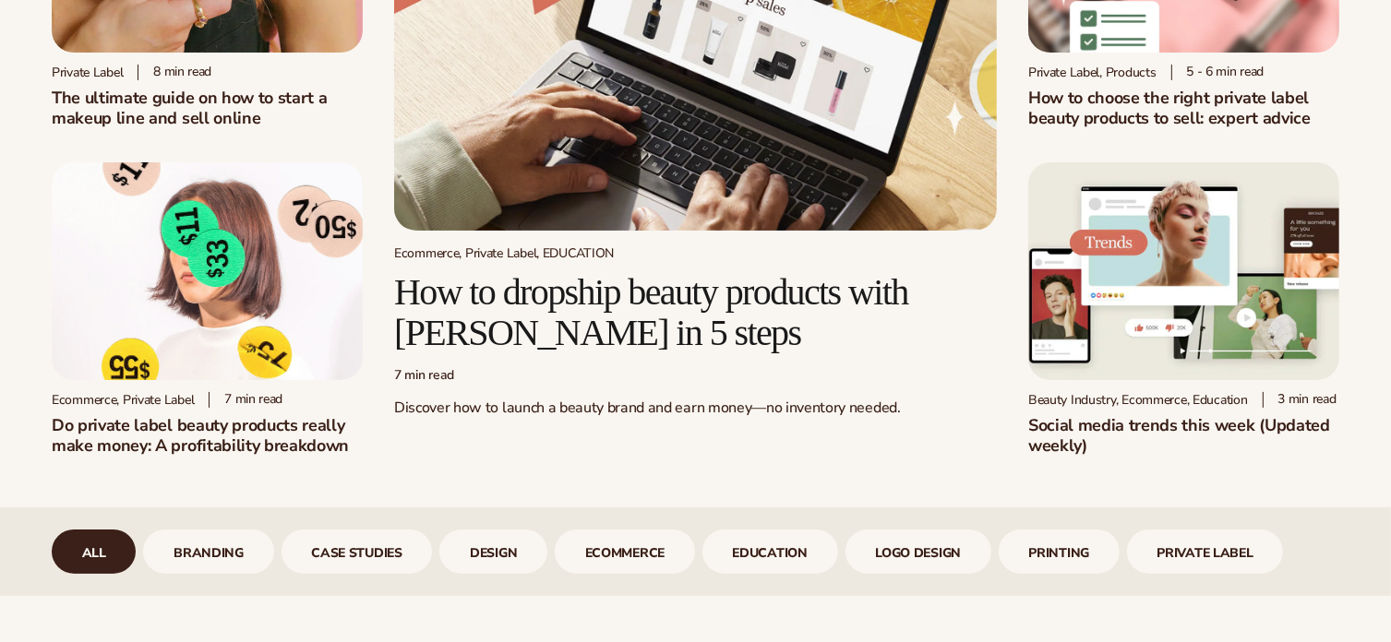
scroll to position [369, 0]
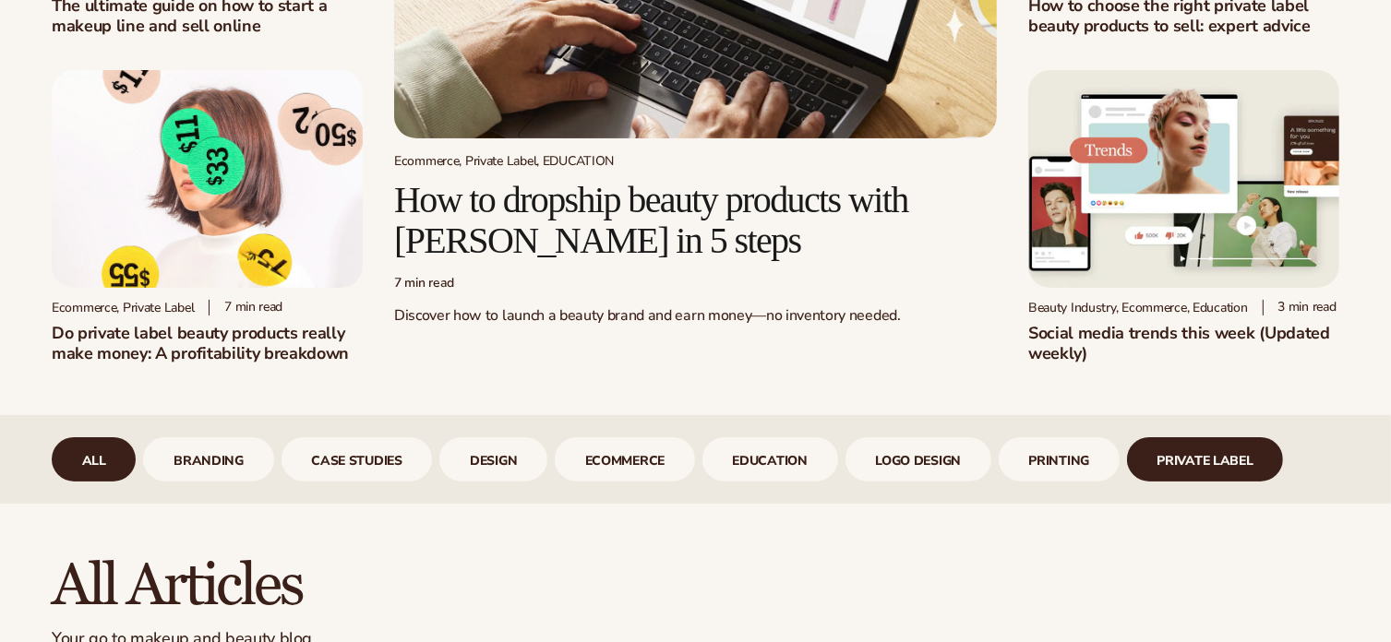
click at [1214, 460] on link "Private Label" at bounding box center [1205, 459] width 157 height 44
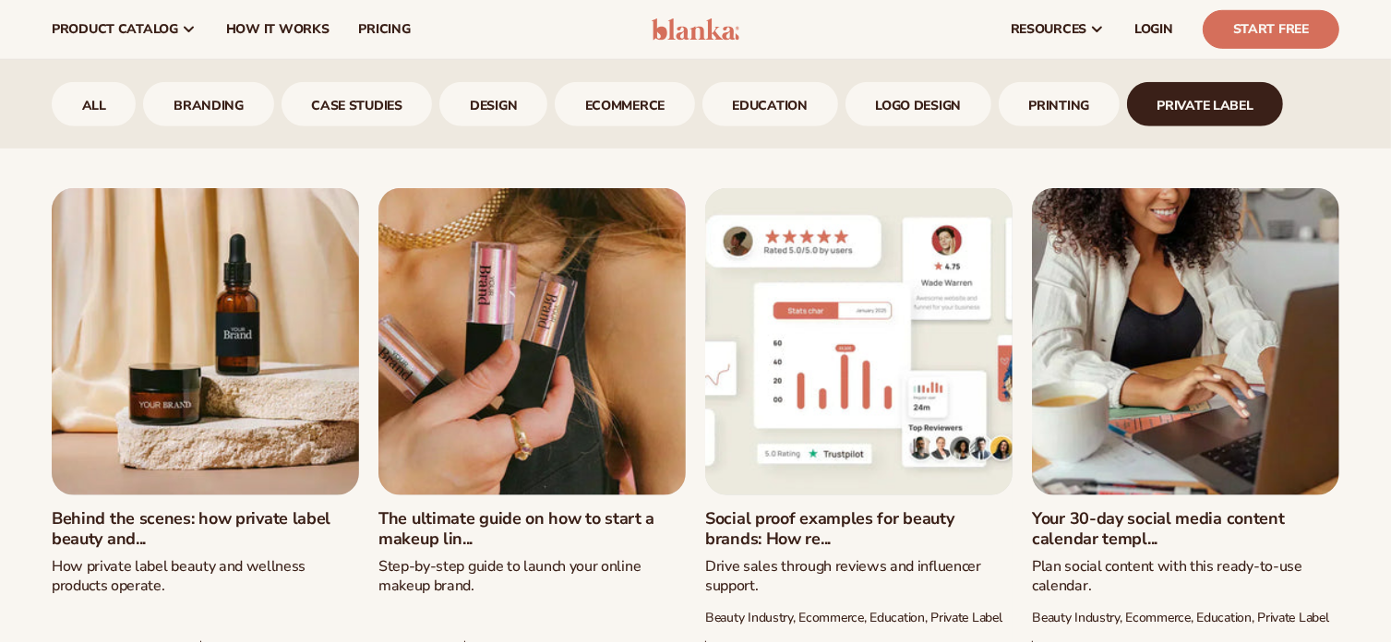
scroll to position [1015, 0]
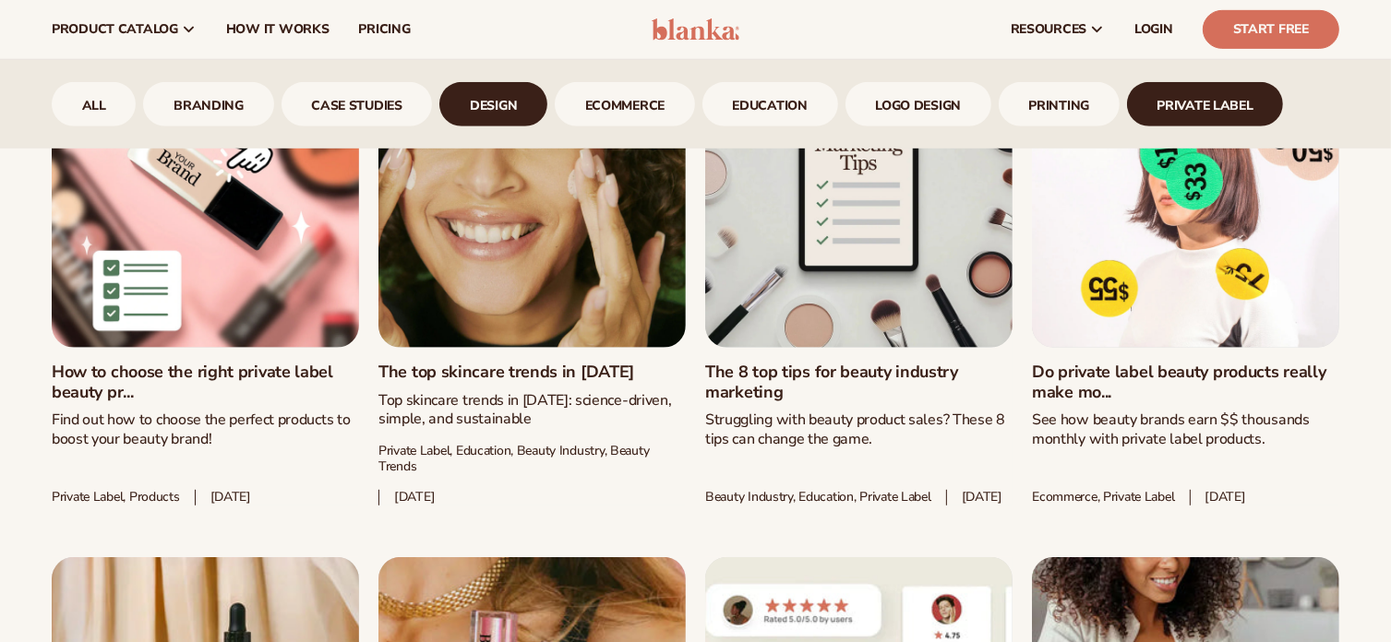
click at [493, 103] on link "design" at bounding box center [493, 104] width 108 height 44
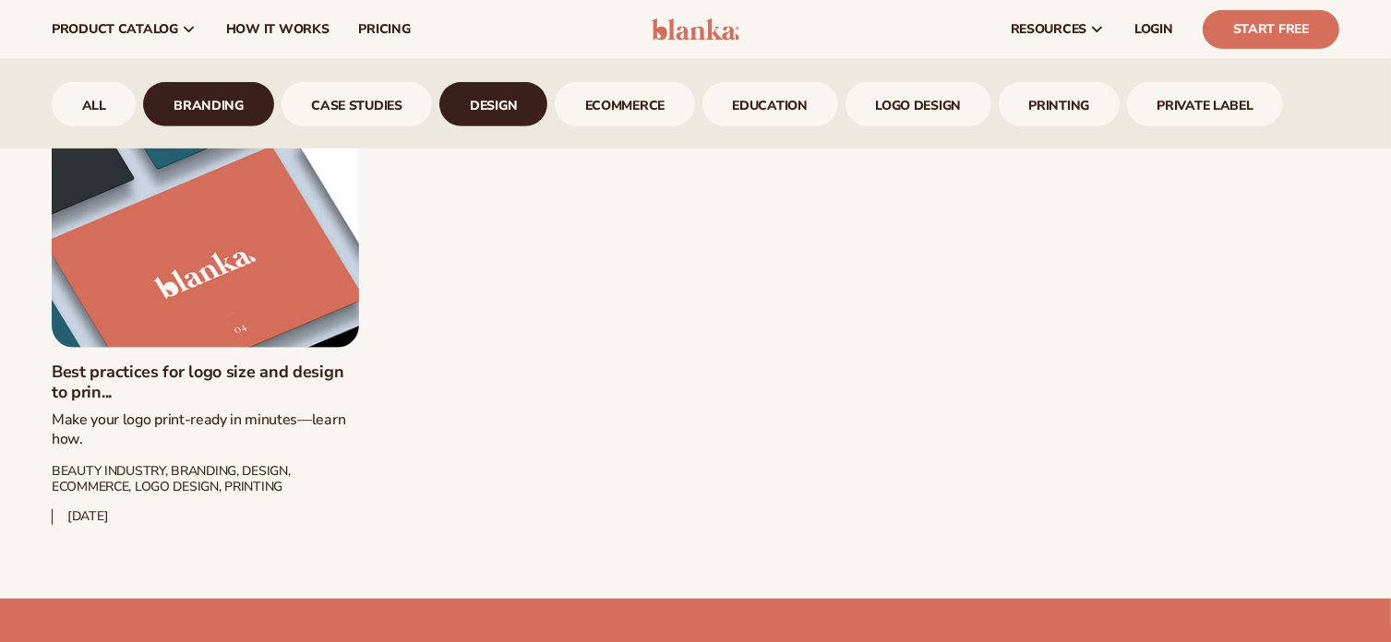
click at [218, 117] on link "branding" at bounding box center [208, 104] width 130 height 44
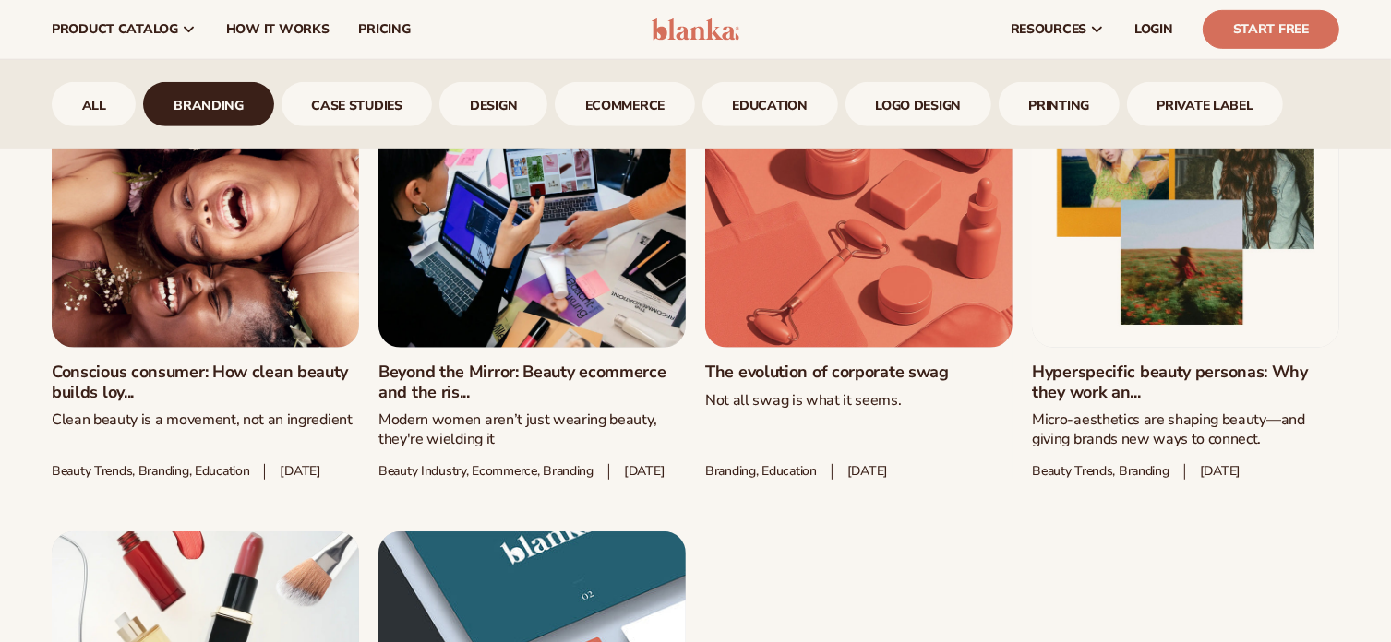
scroll to position [831, 0]
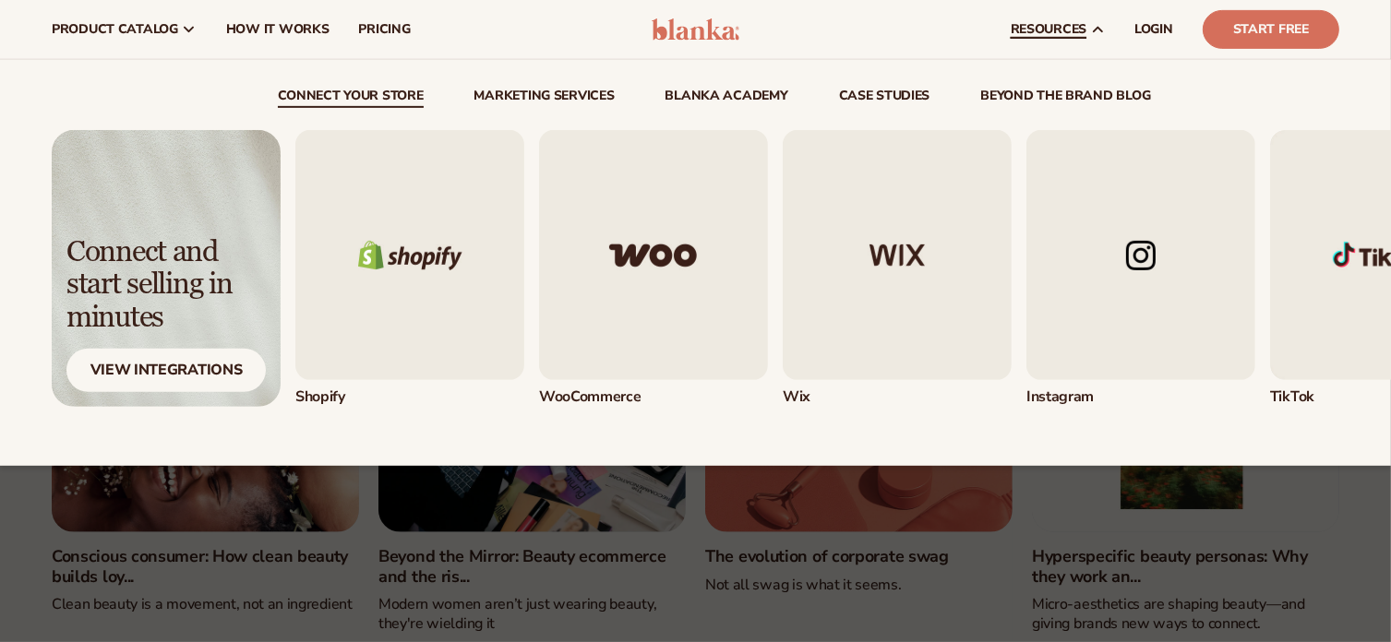
click at [1054, 90] on link "beyond the brand blog" at bounding box center [1065, 99] width 170 height 18
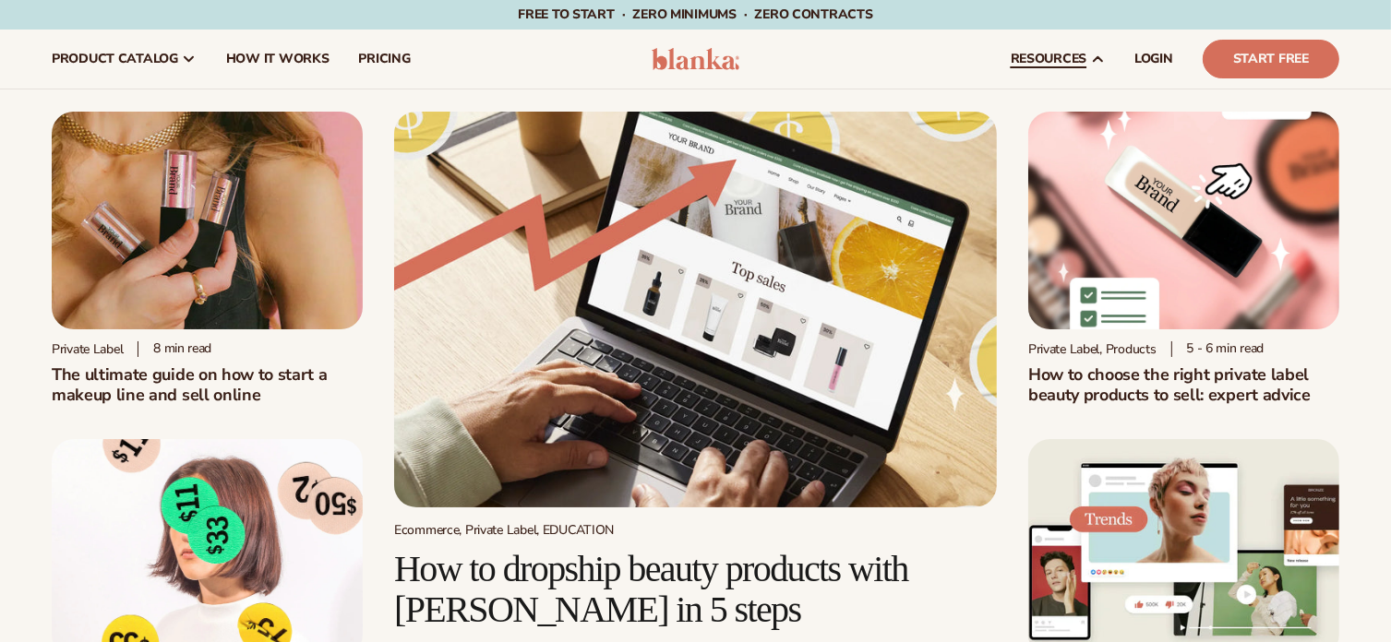
click at [1106, 63] on link "resources" at bounding box center [1058, 59] width 124 height 59
click at [1096, 60] on icon at bounding box center [1097, 59] width 15 height 15
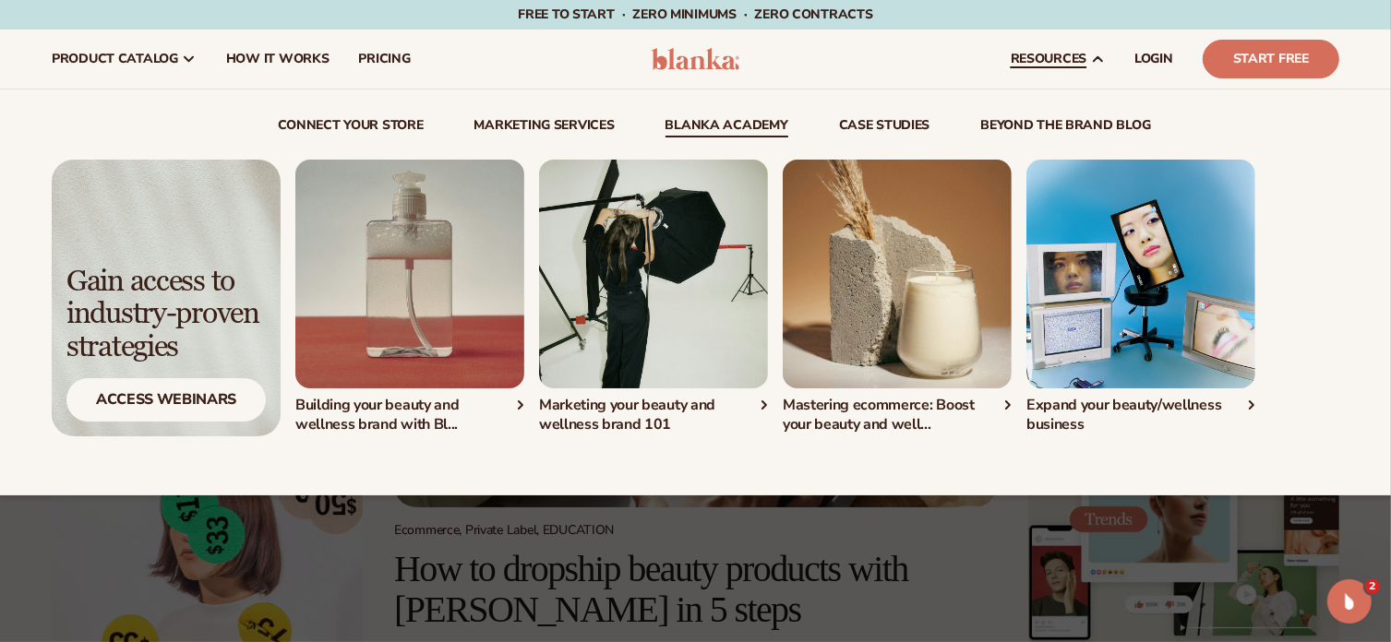
click at [705, 132] on link "Blanka Academy" at bounding box center [726, 128] width 123 height 18
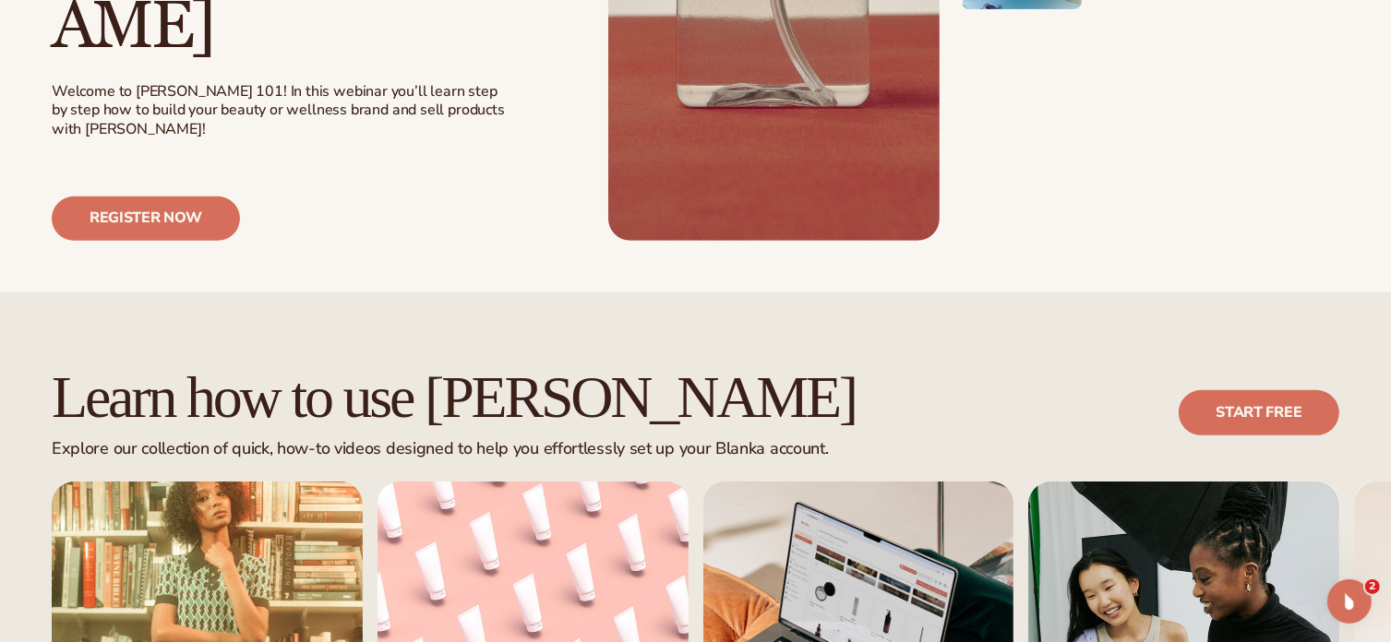
scroll to position [1107, 0]
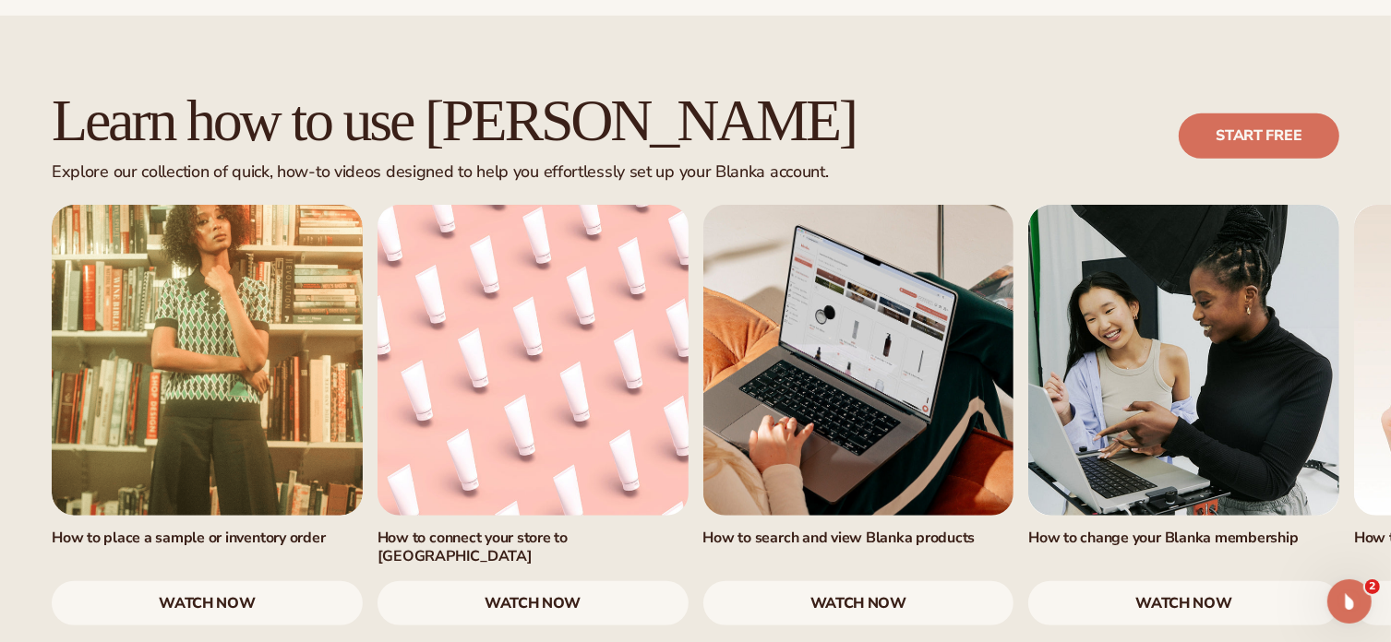
click at [879, 581] on link "watch now" at bounding box center [858, 603] width 311 height 44
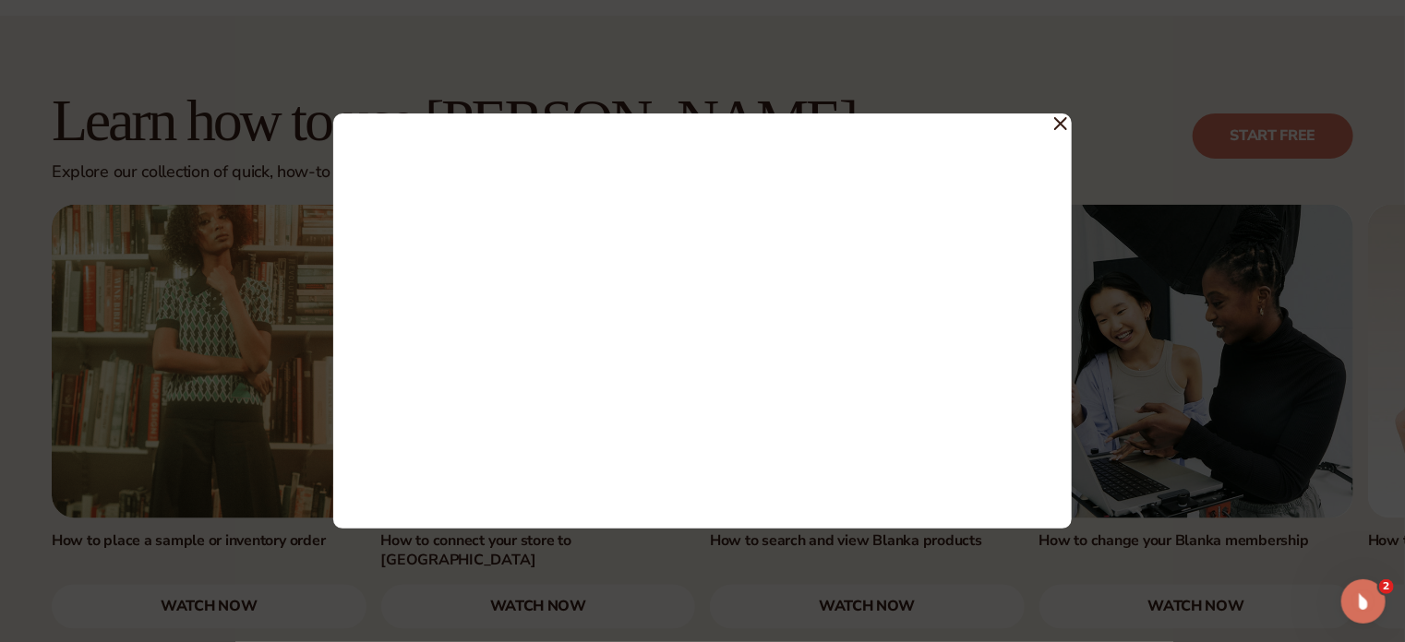
click at [1055, 130] on span at bounding box center [1060, 122] width 13 height 33
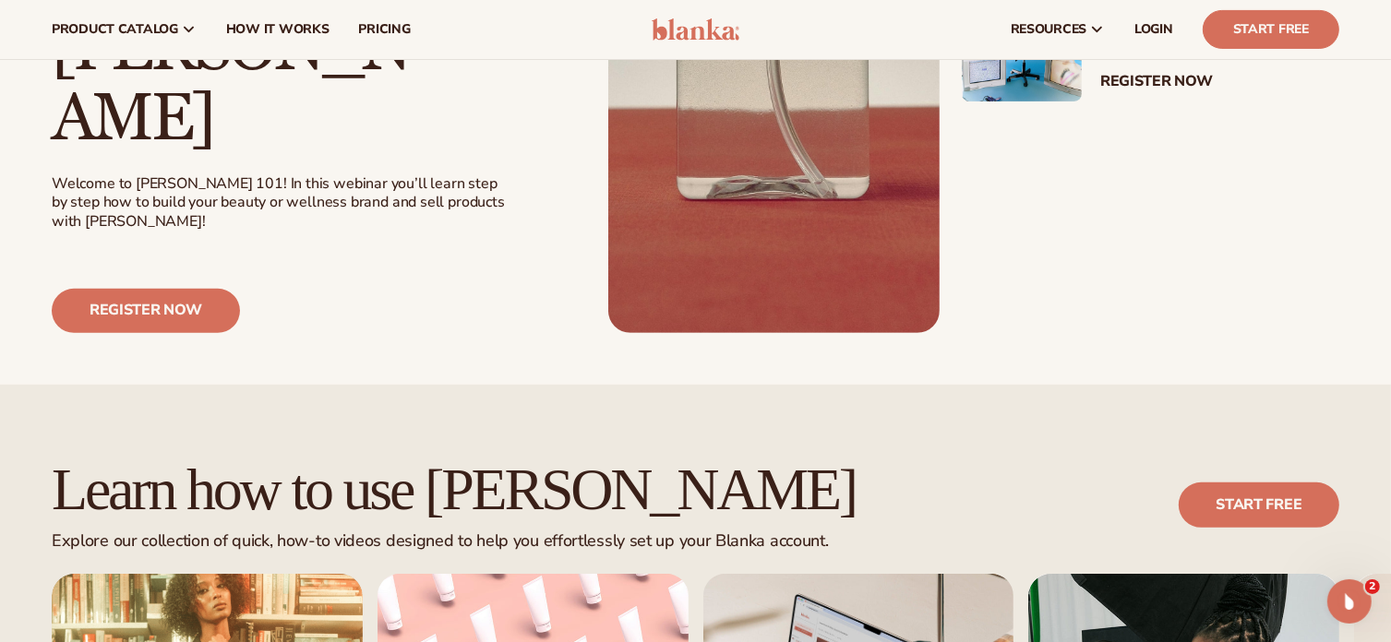
scroll to position [461, 0]
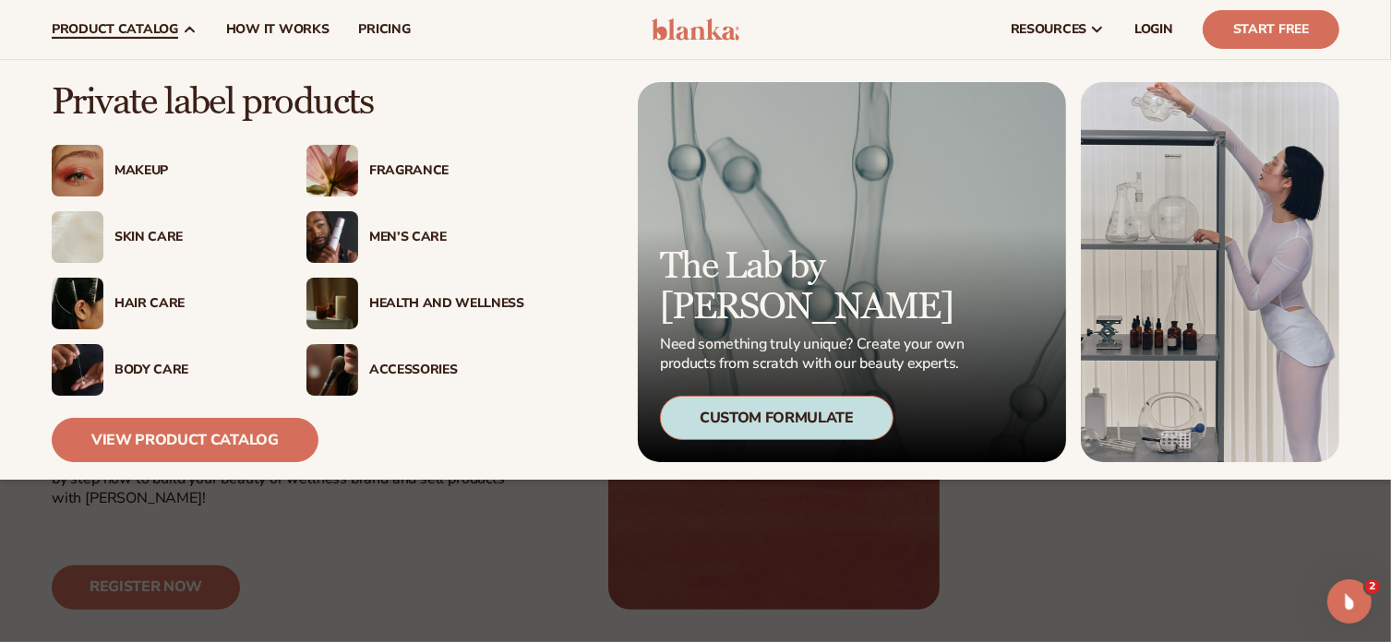
click at [81, 292] on img at bounding box center [78, 304] width 52 height 52
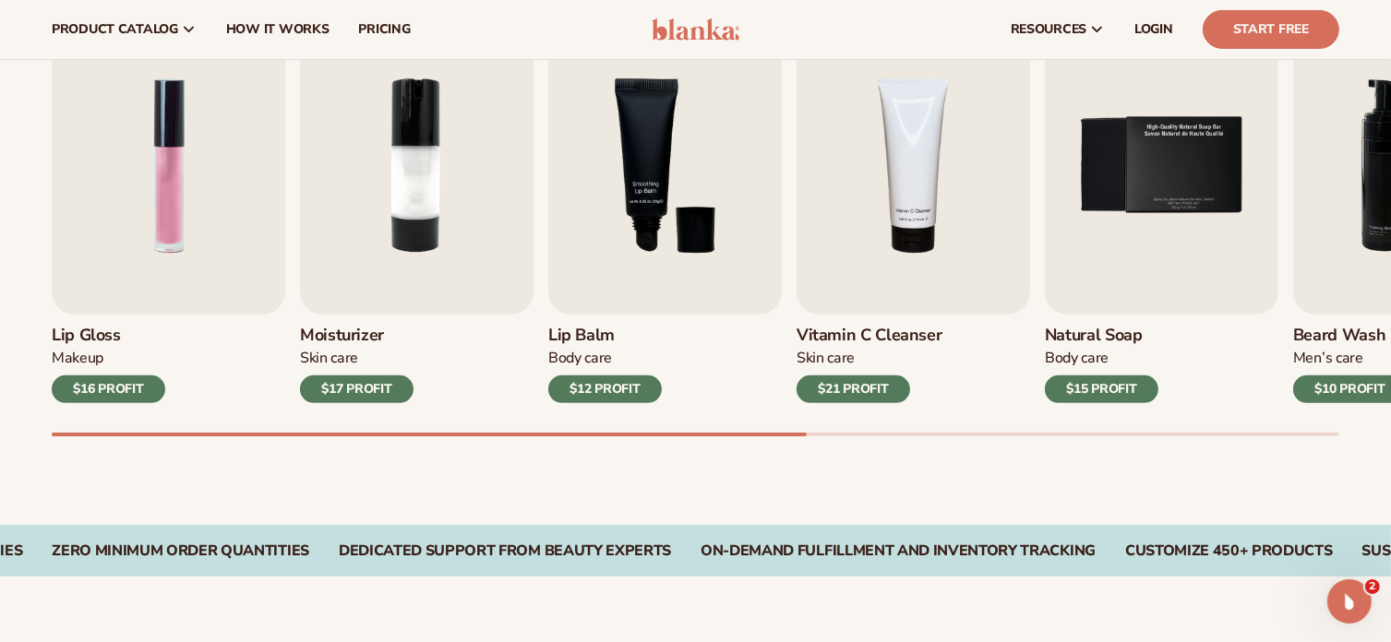
scroll to position [554, 0]
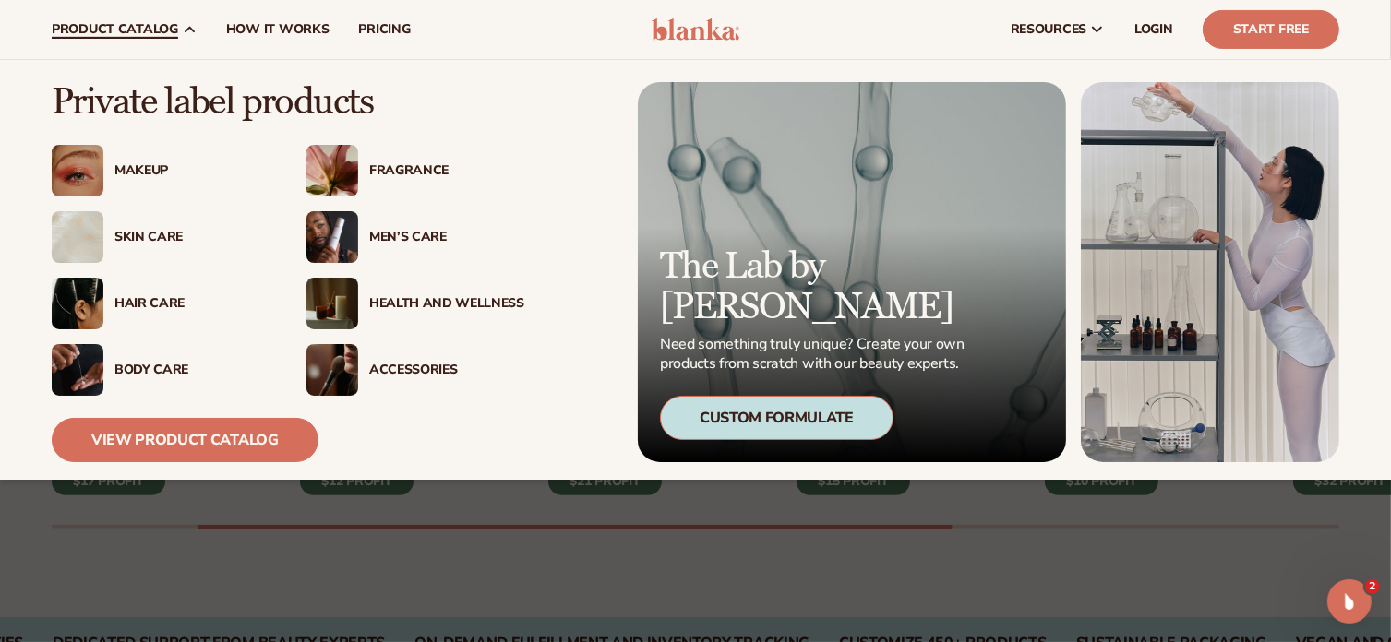
click at [79, 302] on img at bounding box center [78, 304] width 52 height 52
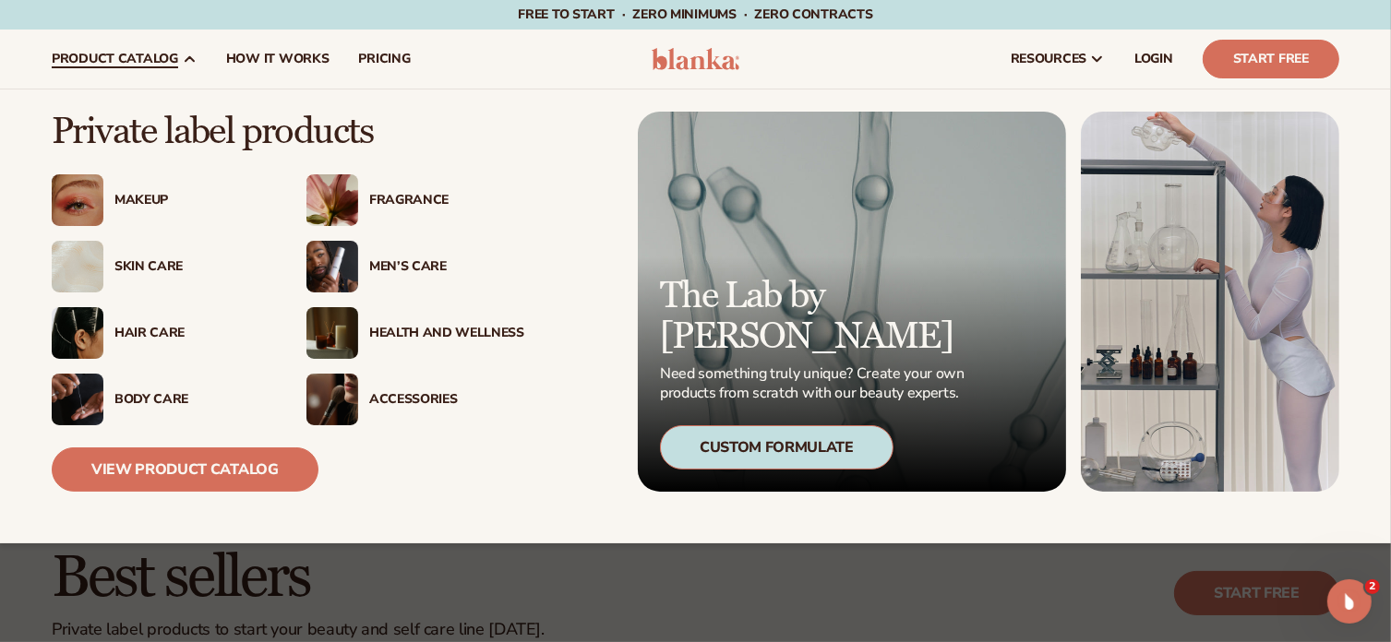
click at [131, 204] on div "Makeup" at bounding box center [191, 201] width 155 height 16
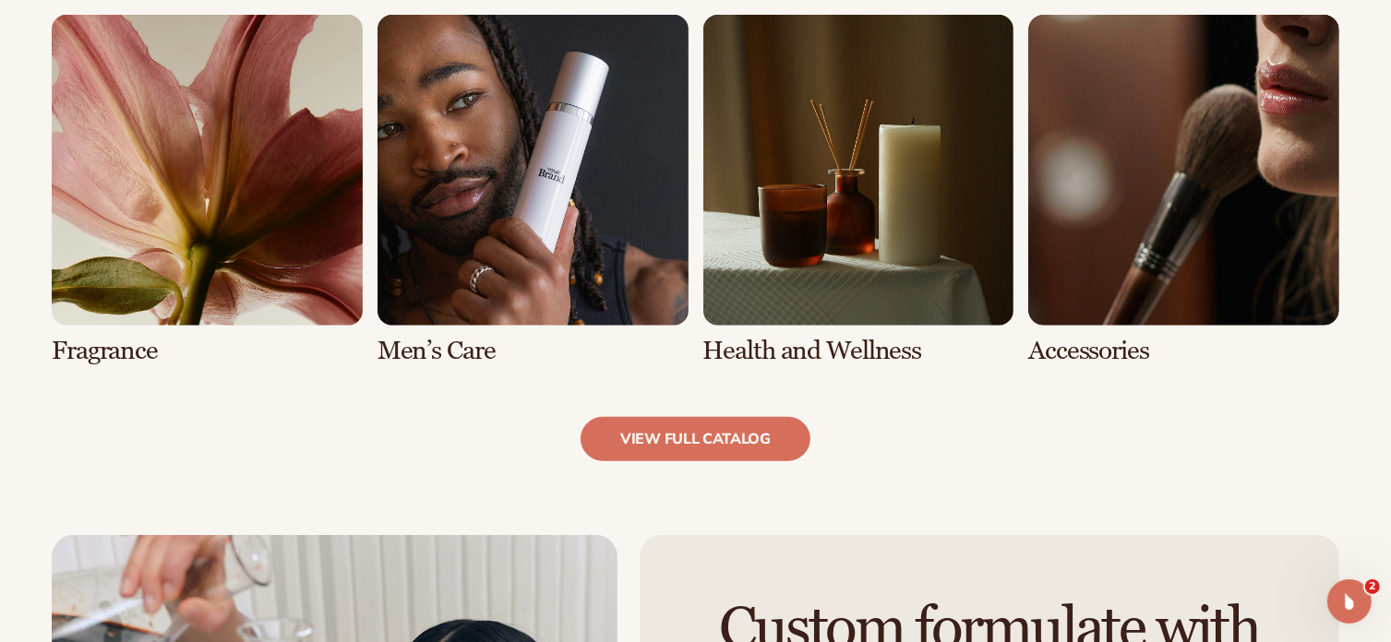
scroll to position [1569, 0]
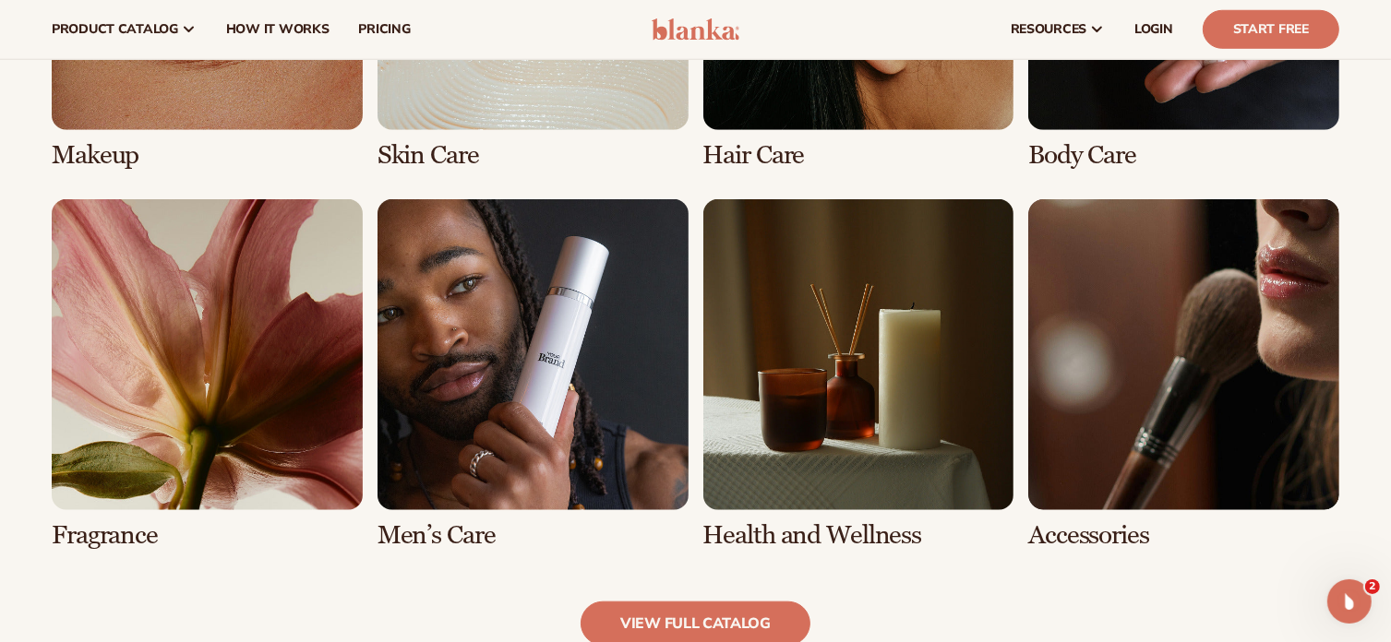
click at [1118, 361] on link "8 / 8" at bounding box center [1183, 374] width 311 height 351
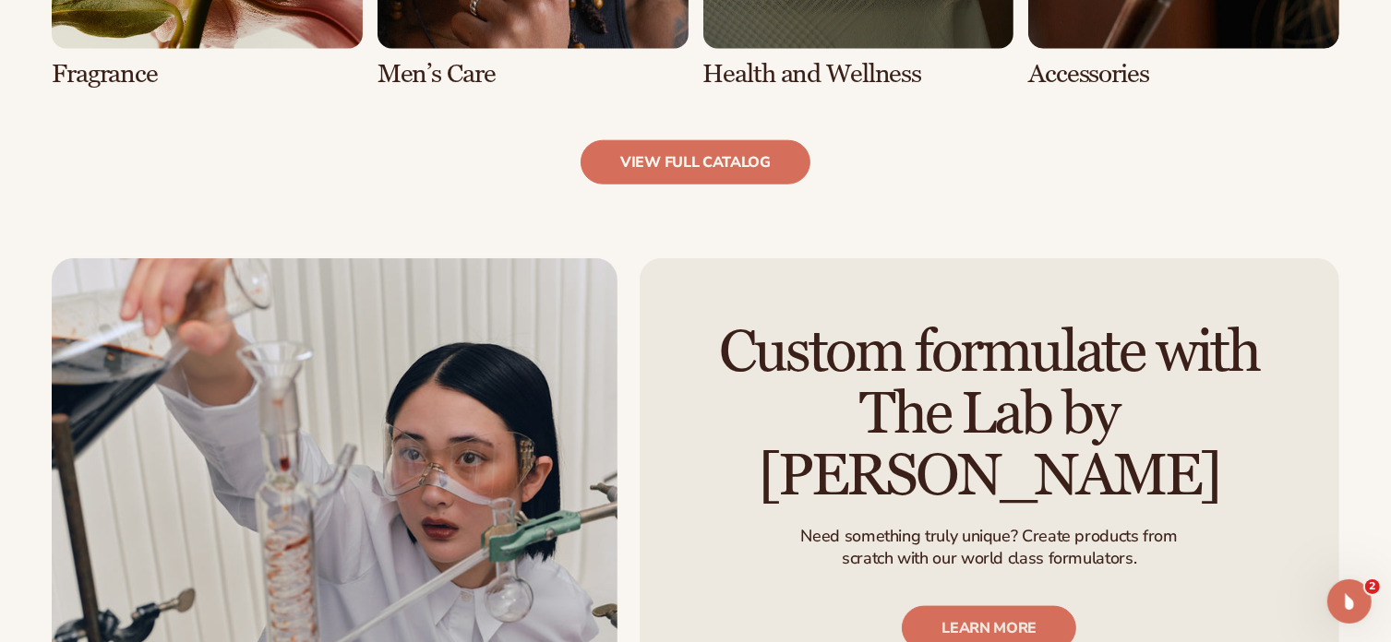
scroll to position [1938, 0]
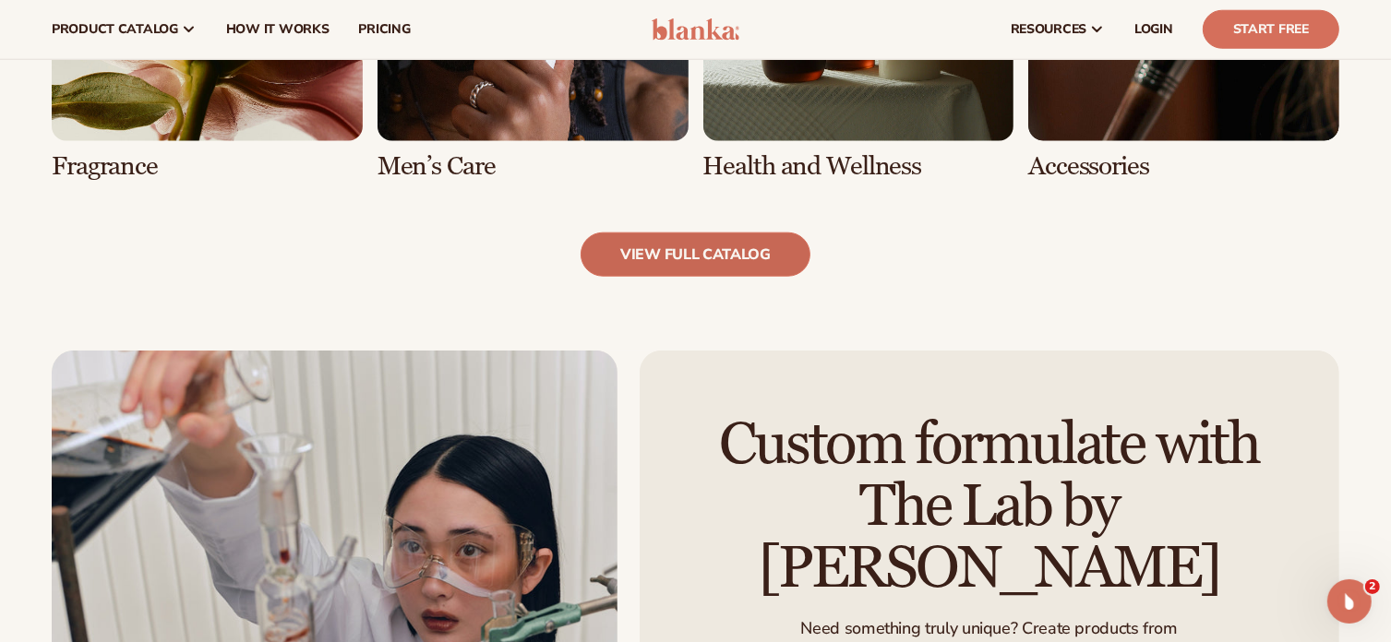
click at [747, 239] on link "view full catalog" at bounding box center [695, 255] width 230 height 44
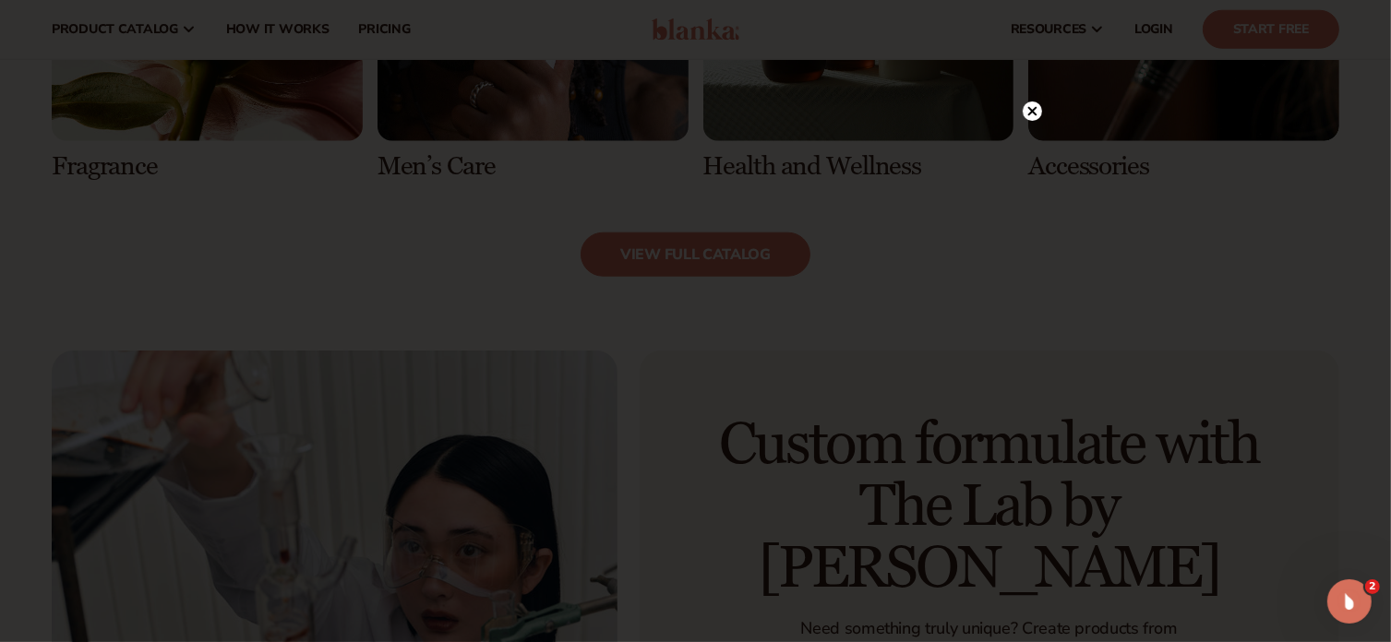
click at [1034, 106] on circle at bounding box center [1031, 111] width 19 height 19
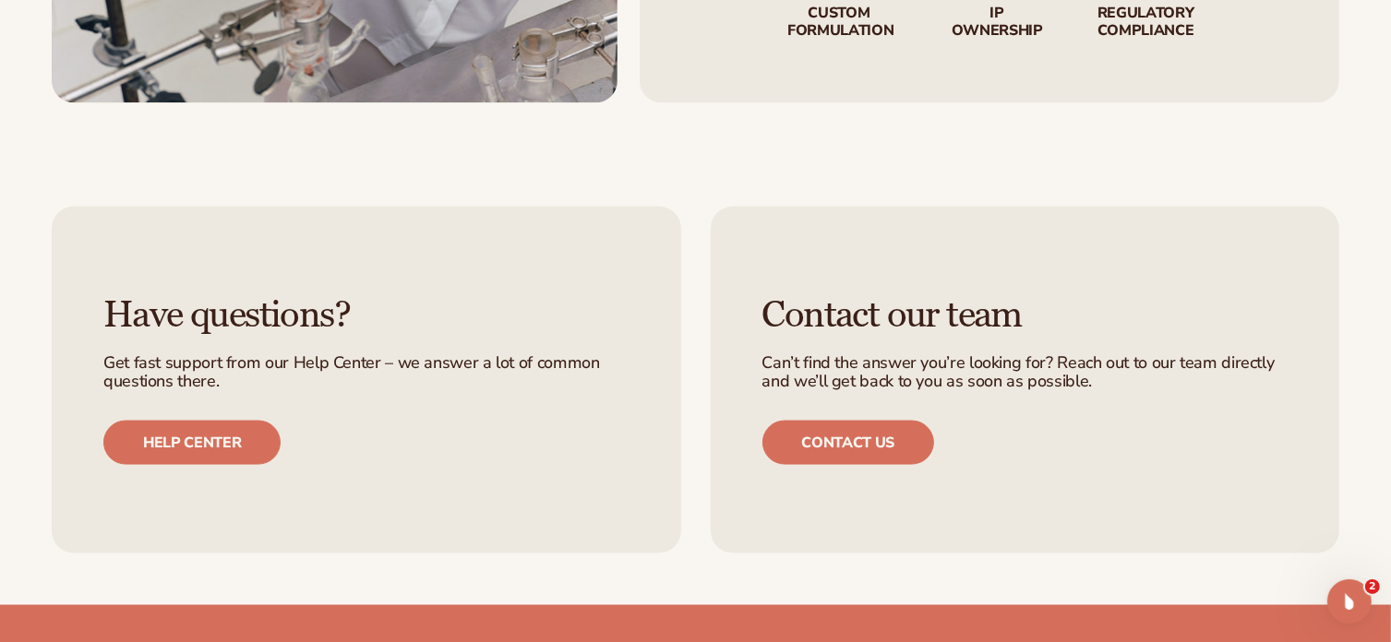
scroll to position [3322, 0]
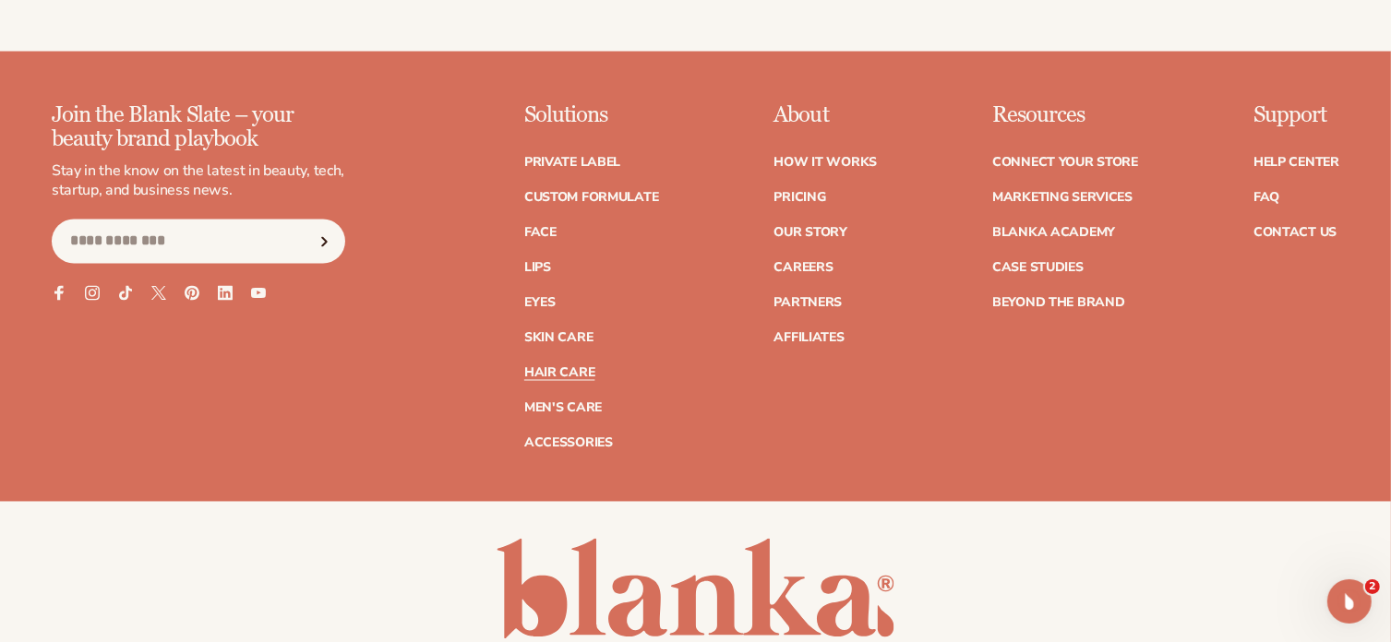
click at [545, 367] on link "Hair Care" at bounding box center [559, 373] width 70 height 13
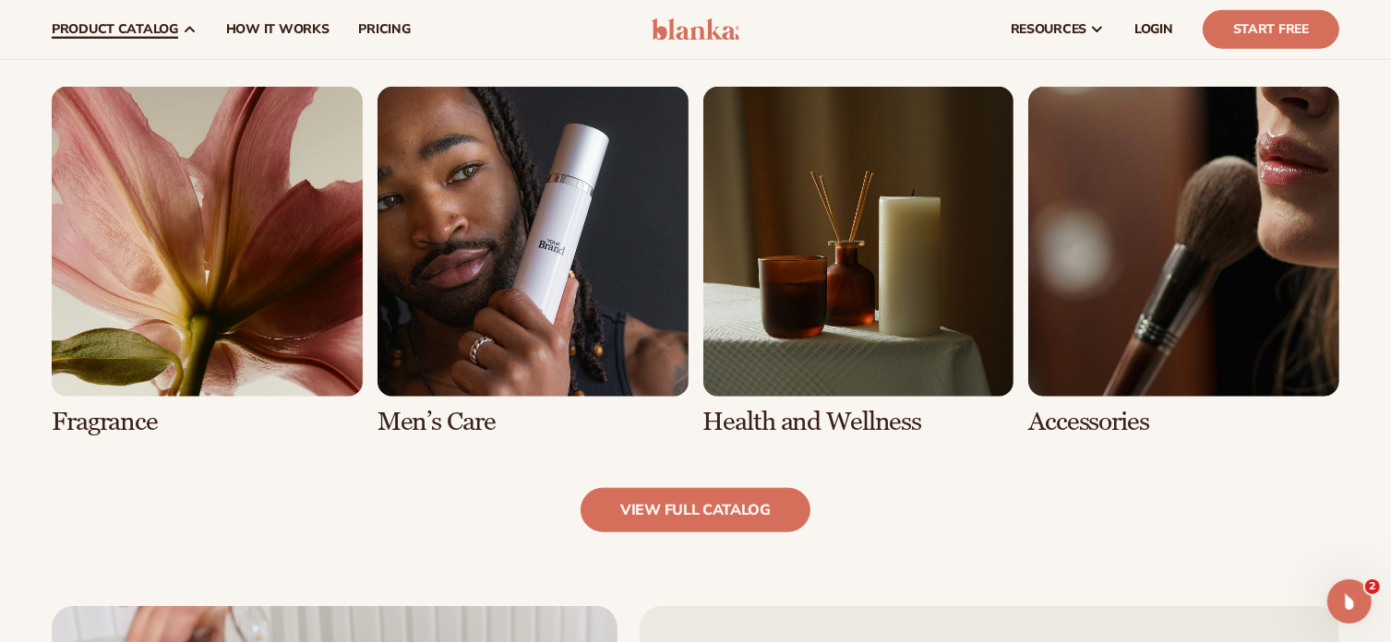
scroll to position [1617, 0]
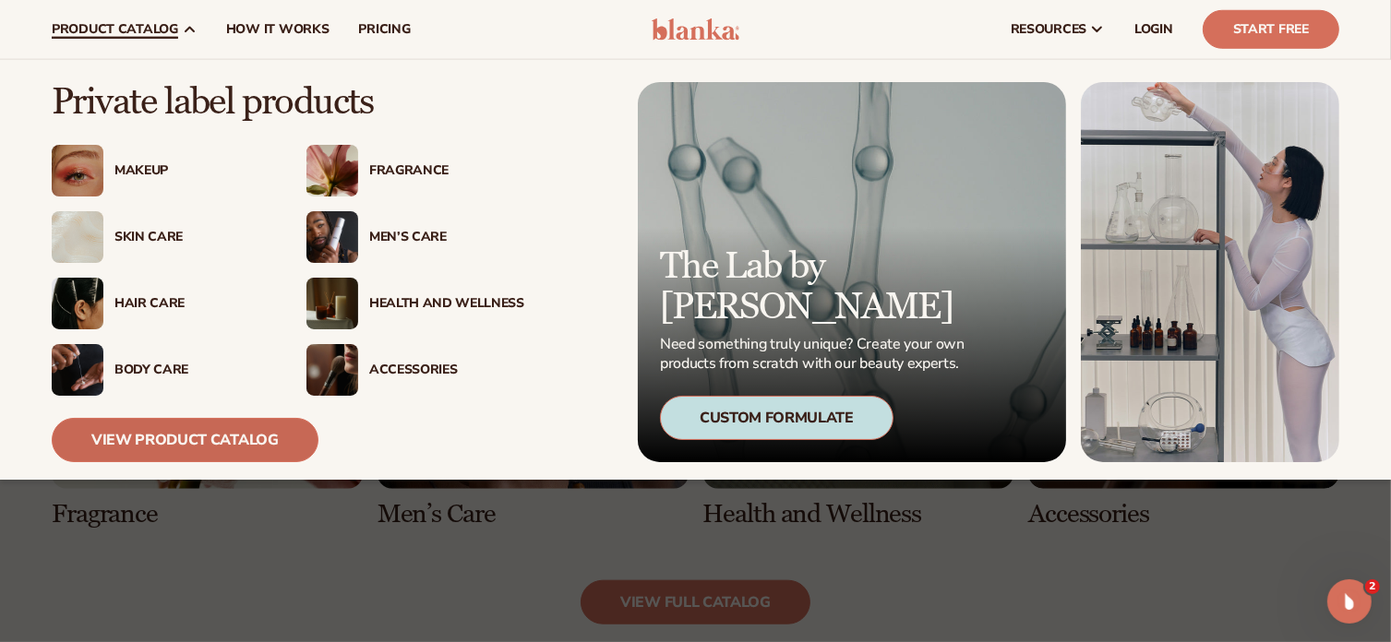
click at [181, 449] on link "View Product Catalog" at bounding box center [185, 440] width 267 height 44
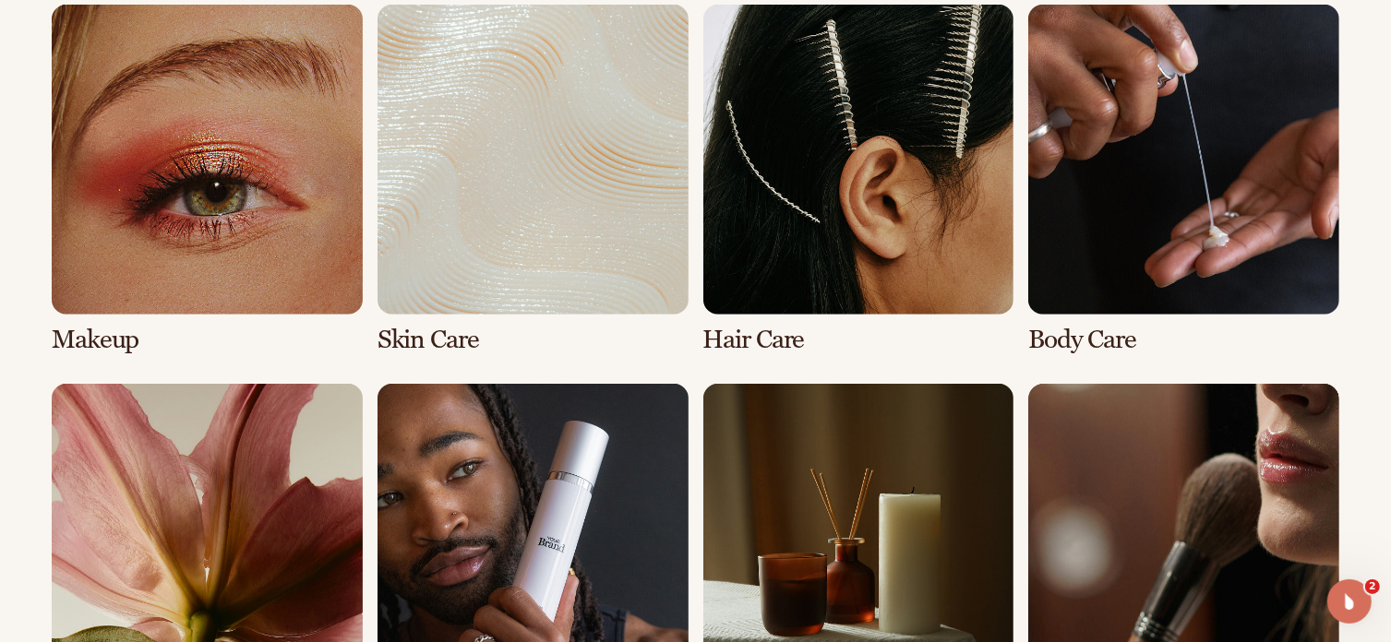
scroll to position [2122, 0]
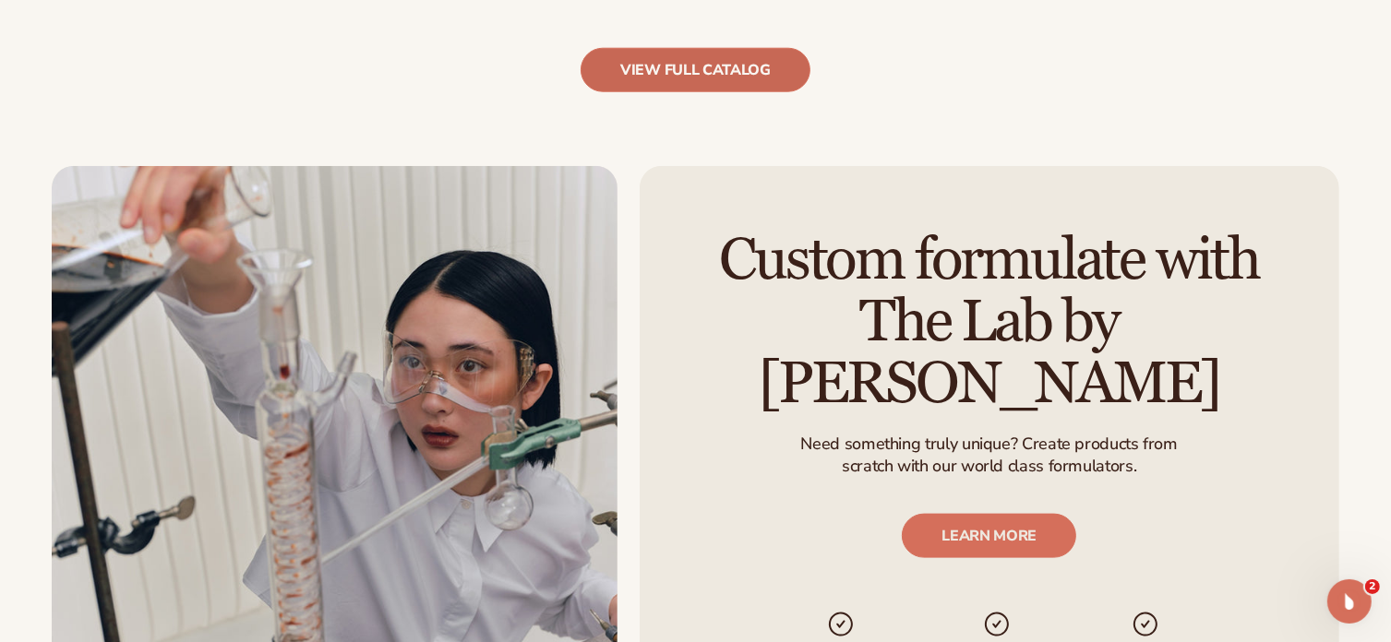
click at [691, 70] on link "view full catalog" at bounding box center [695, 70] width 230 height 44
